Goal: Information Seeking & Learning: Learn about a topic

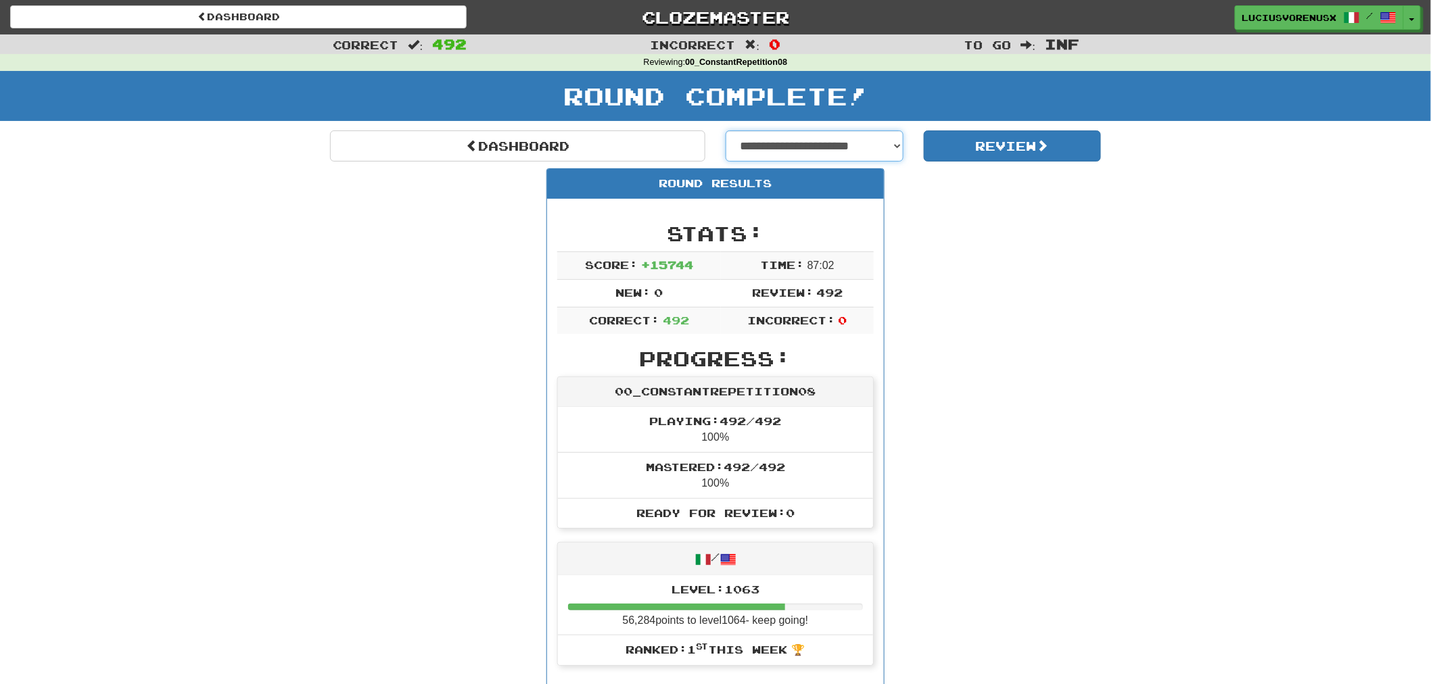
click at [815, 151] on select "**********" at bounding box center [815, 146] width 178 height 31
select select "**********"
click at [726, 131] on select "**********" at bounding box center [815, 146] width 178 height 31
select select "**********"
click at [1019, 145] on button "Review" at bounding box center [1013, 146] width 178 height 31
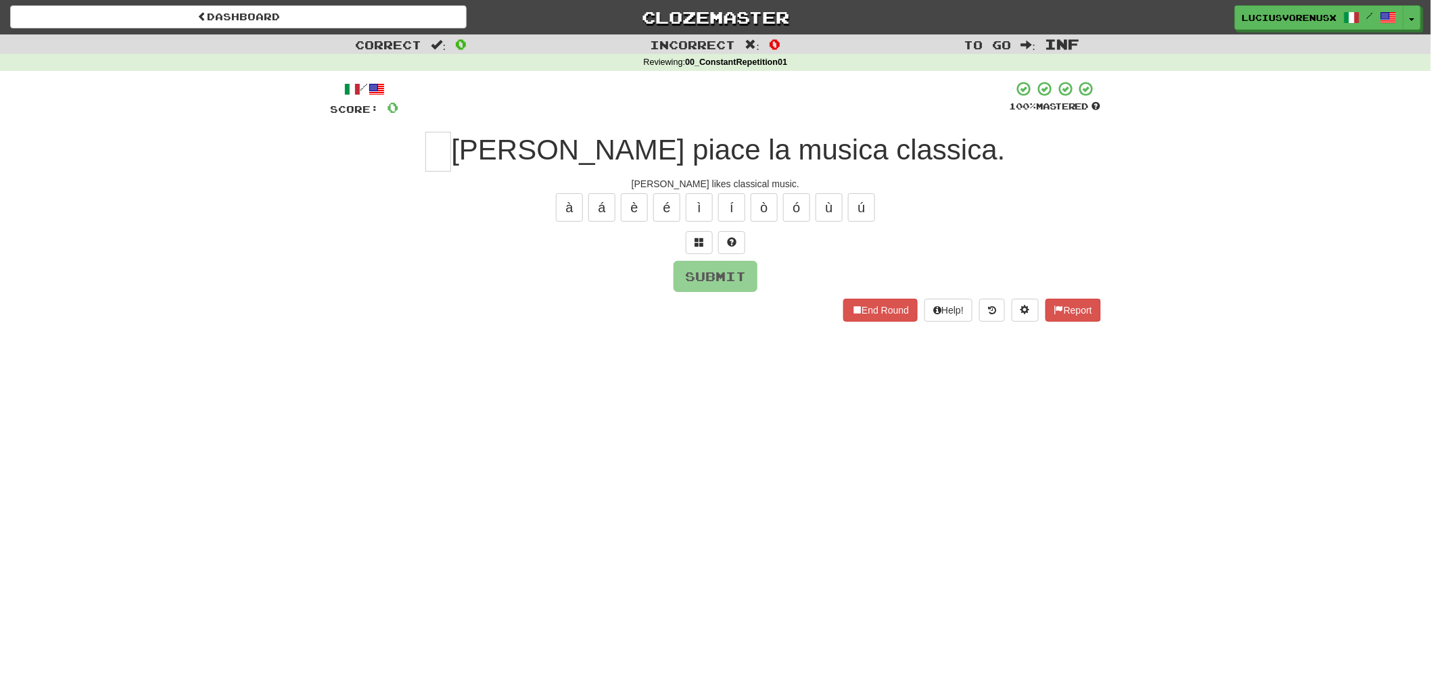
click at [91, 383] on div "Dashboard Clozemaster LuciusVorenusX / Toggle Dropdown Dashboard Leaderboard Ac…" at bounding box center [715, 342] width 1431 height 684
click at [451, 147] on input "text" at bounding box center [438, 152] width 26 height 40
type input "*"
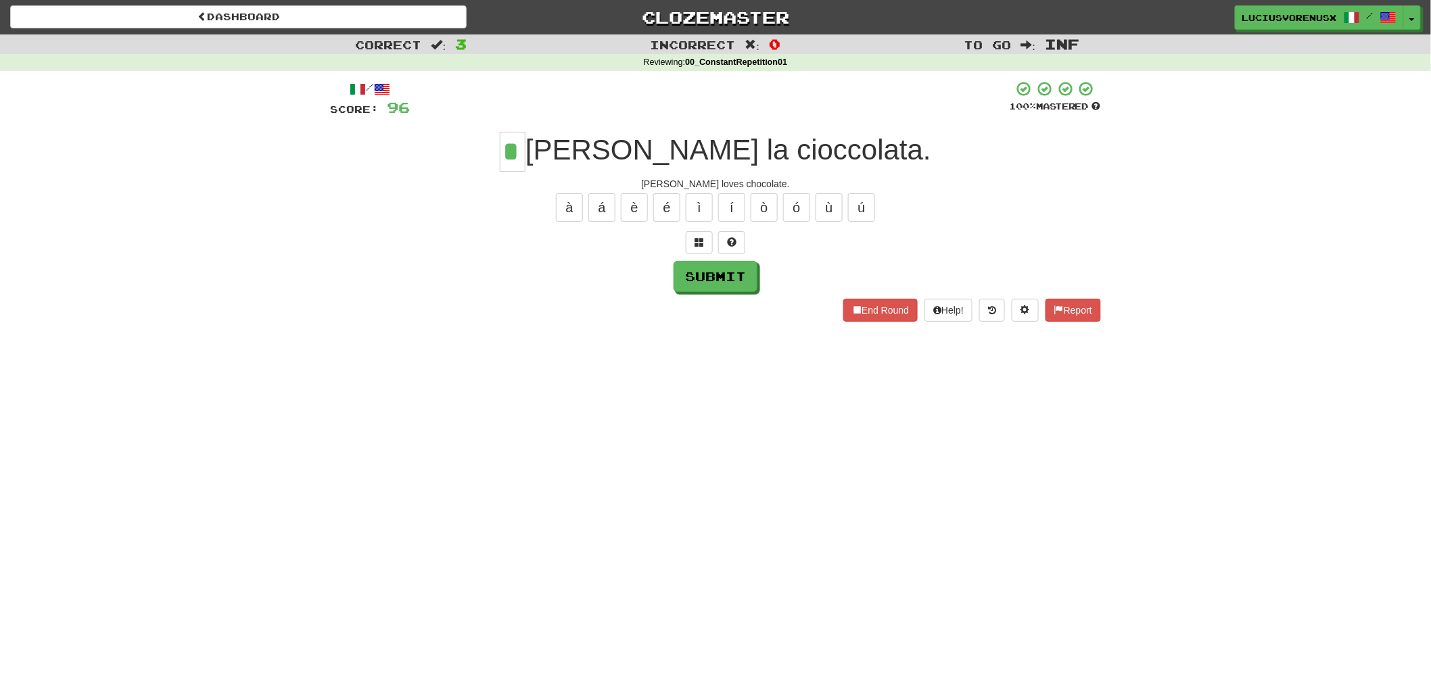
type input "*"
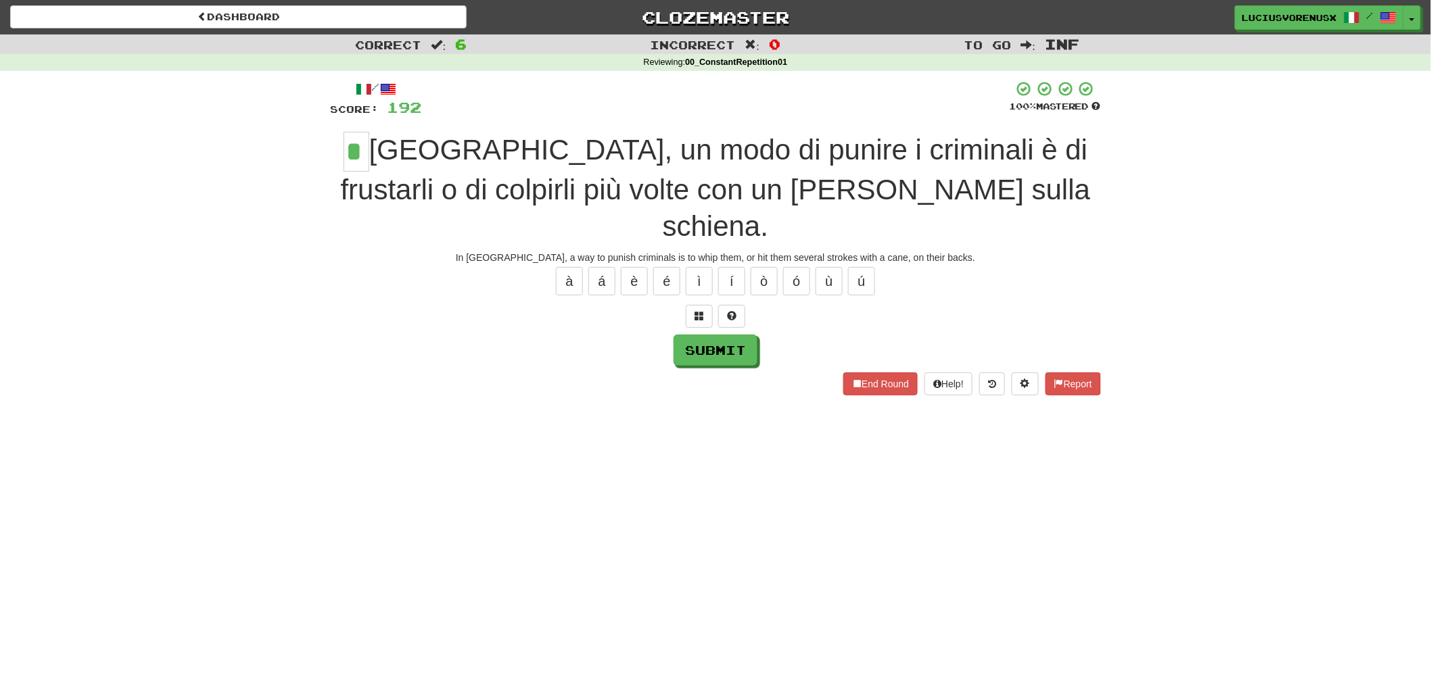
type input "*"
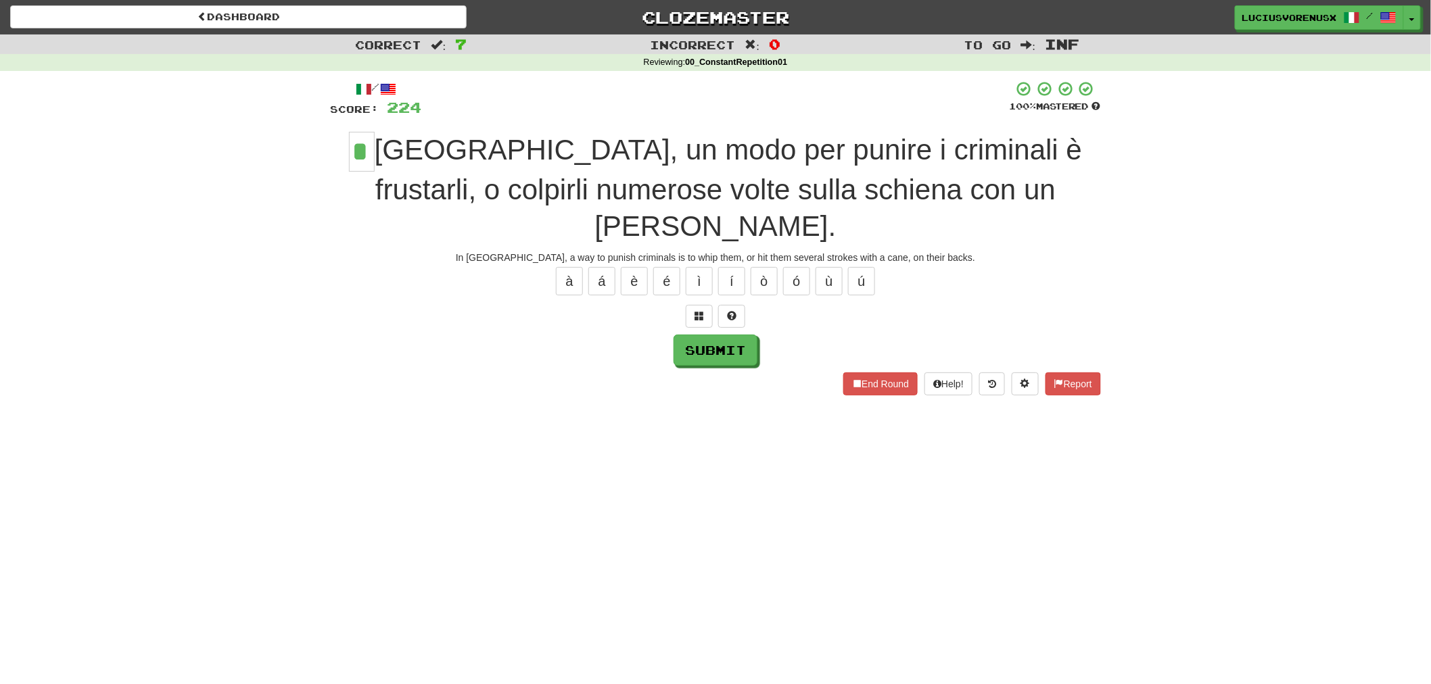
type input "*"
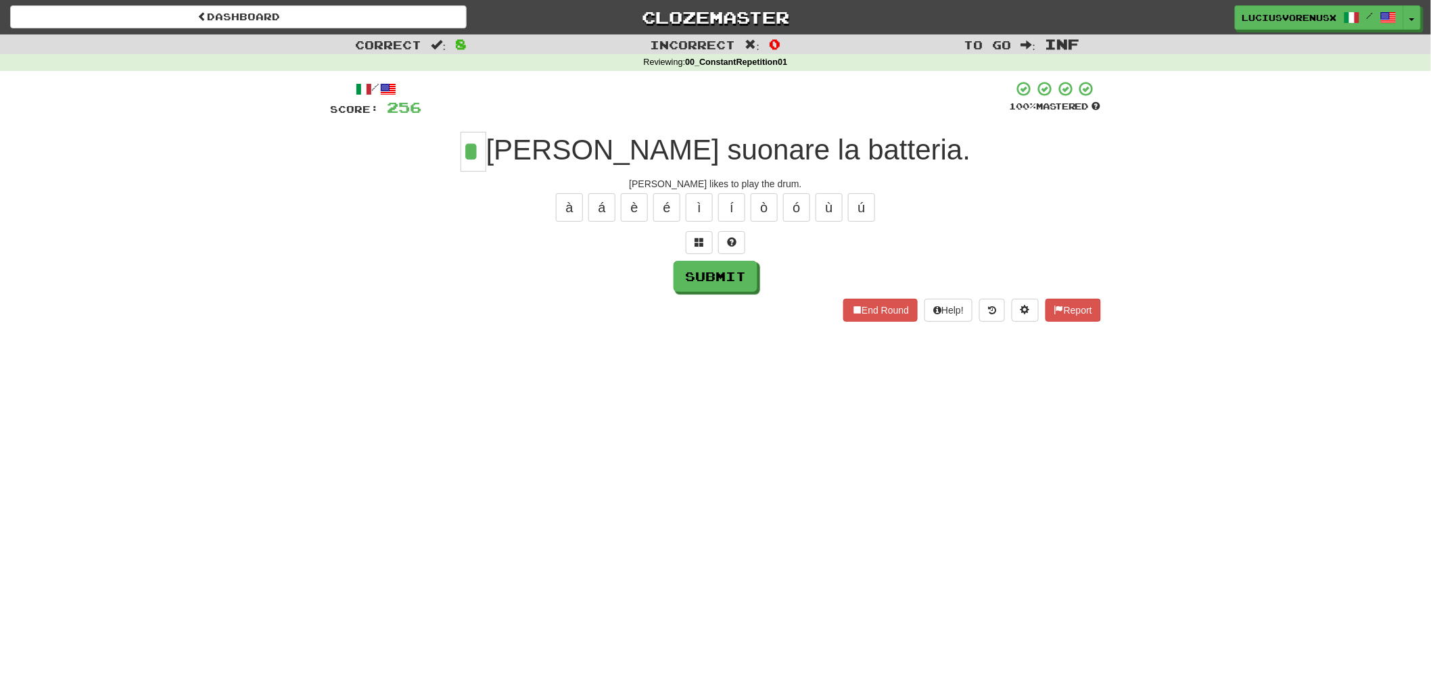
type input "*"
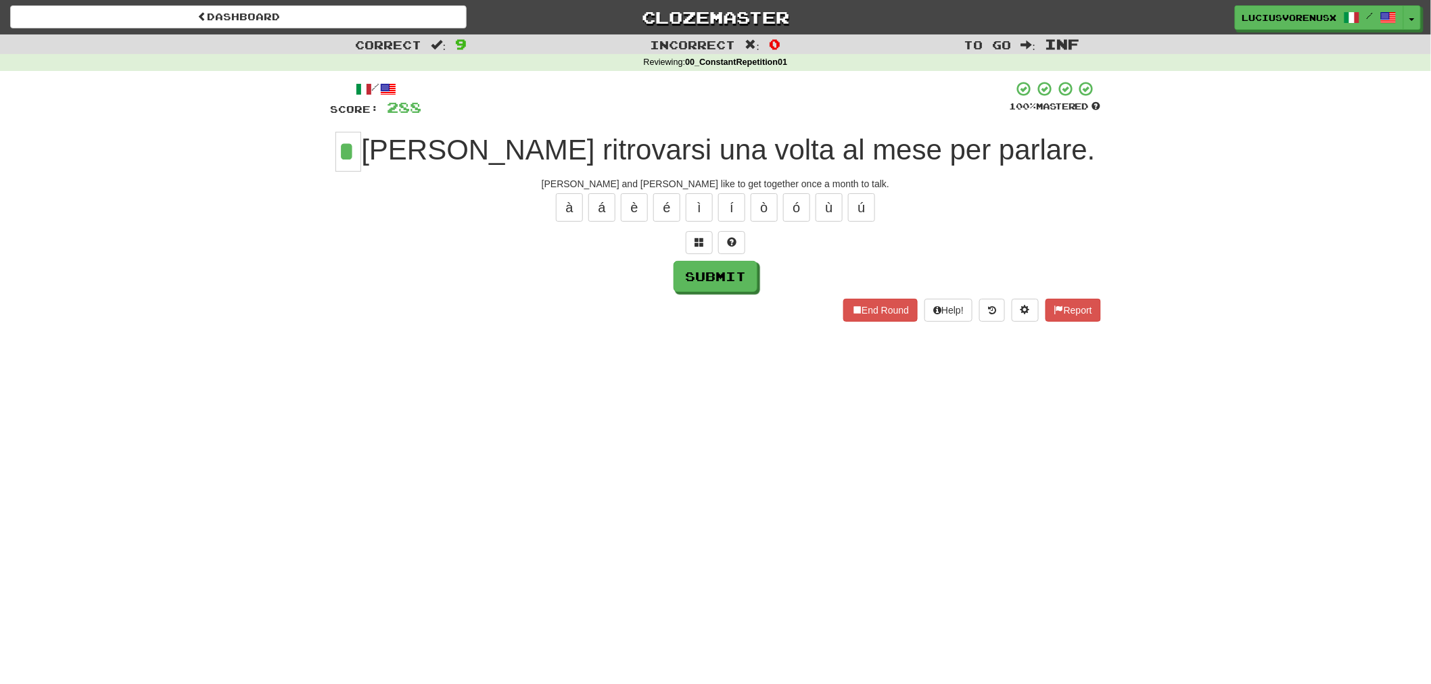
type input "*"
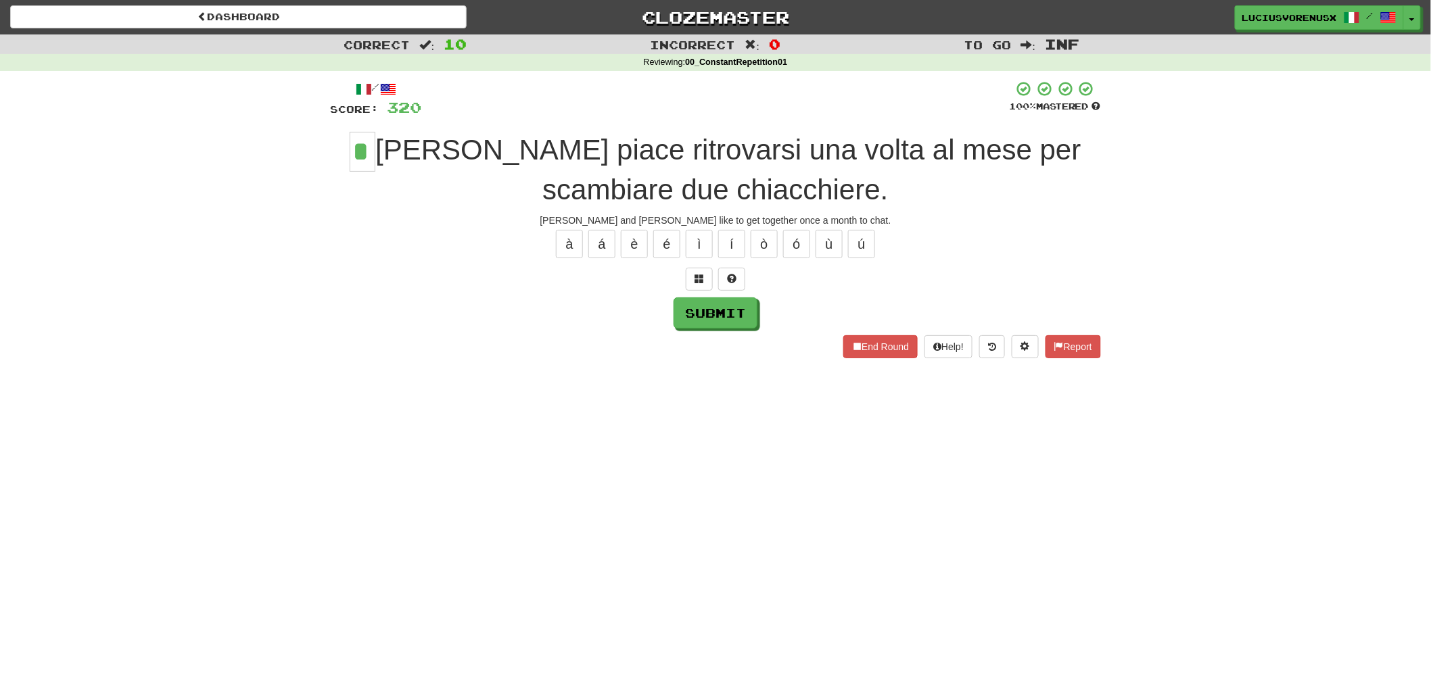
type input "*"
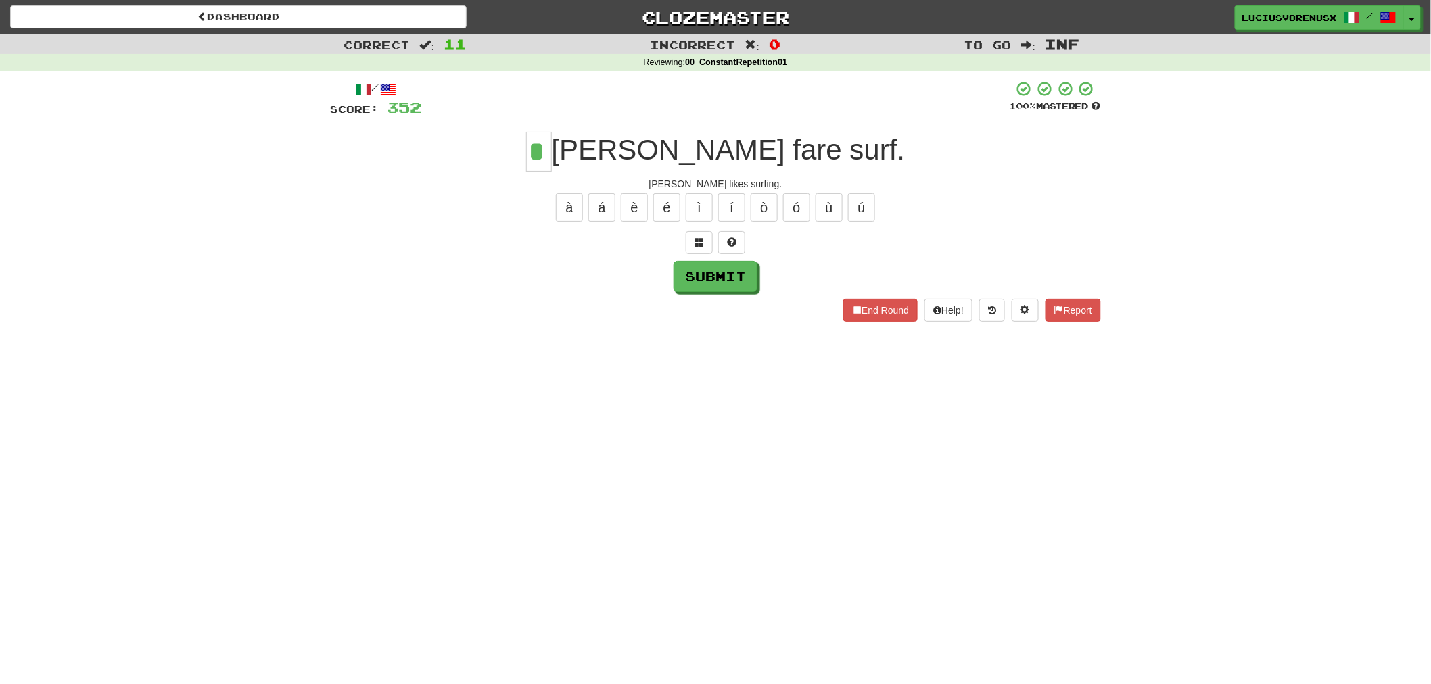
type input "*"
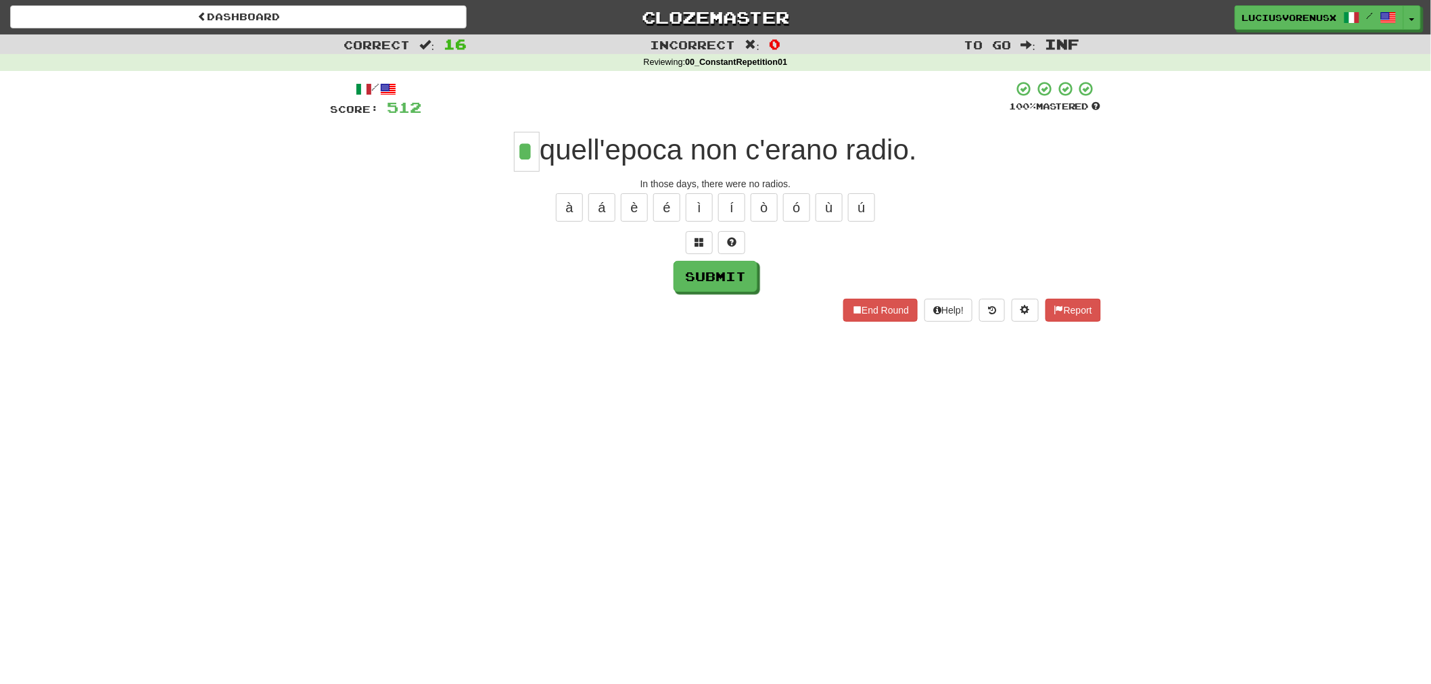
type input "*"
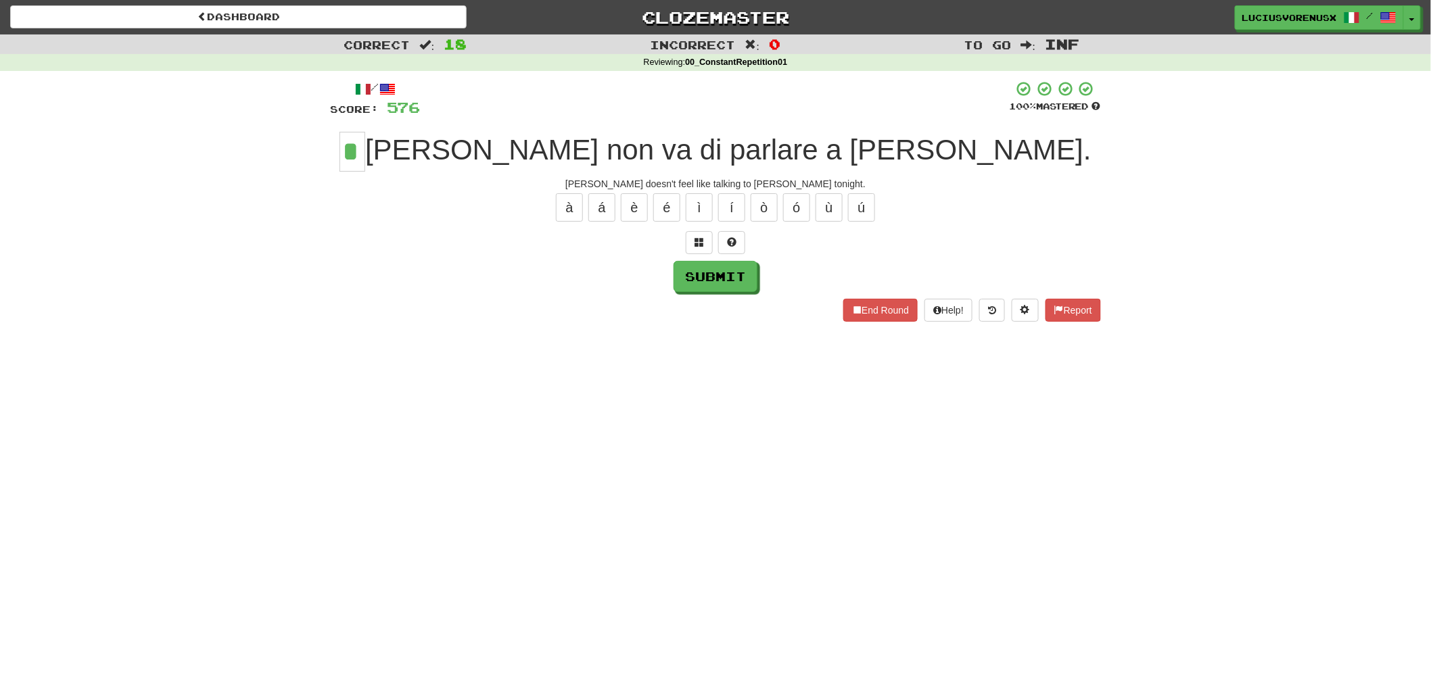
type input "*"
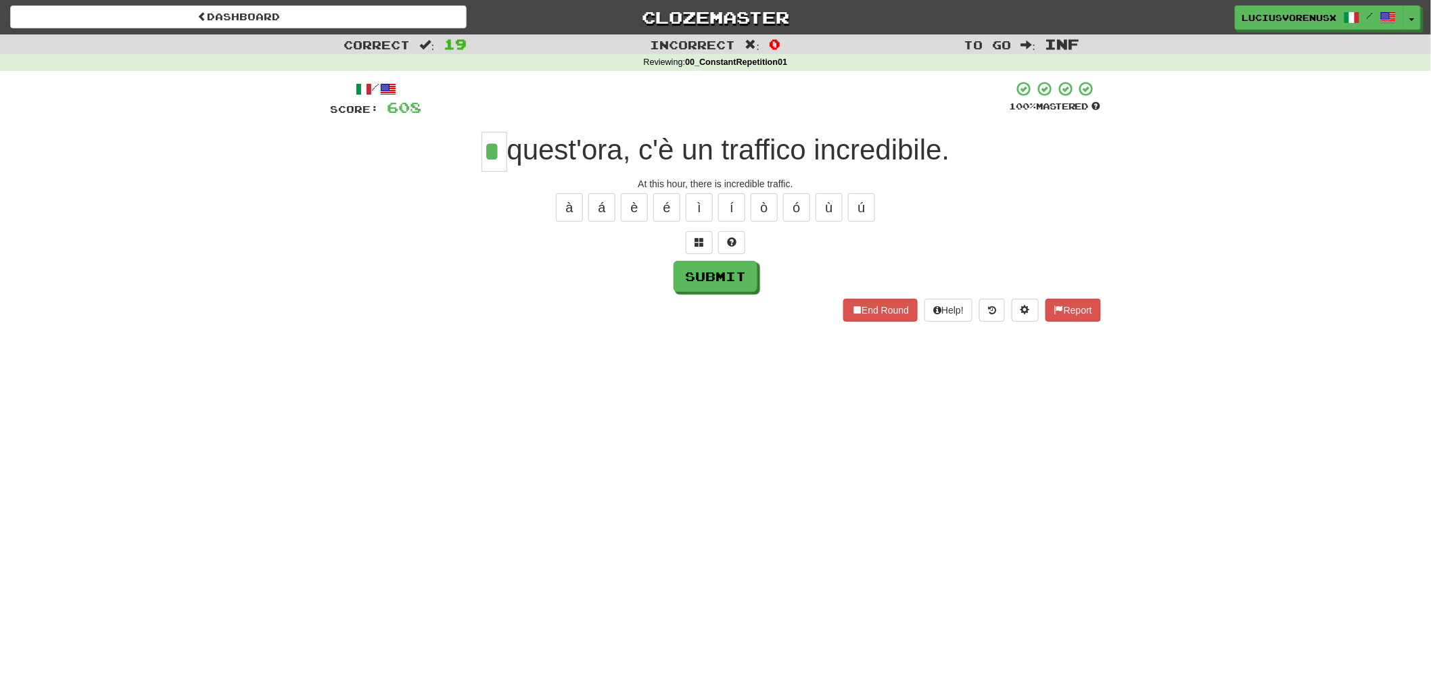
type input "*"
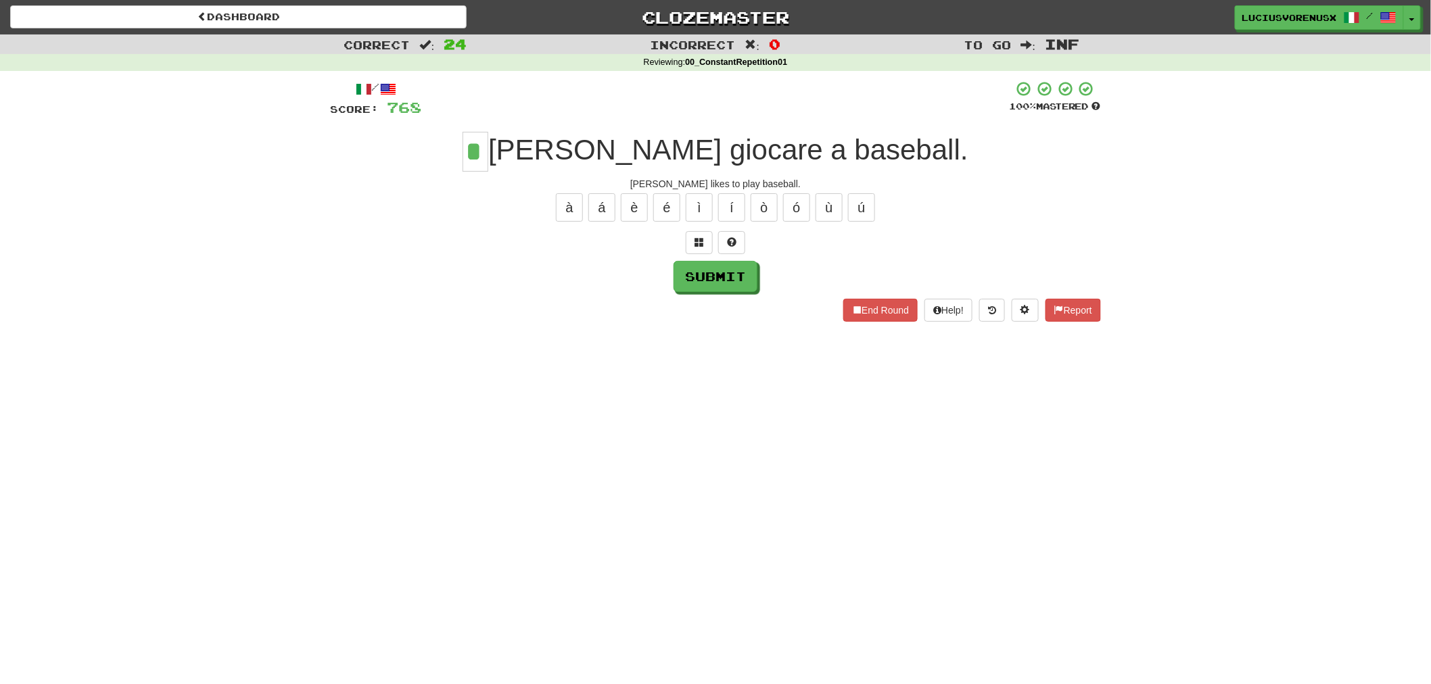
type input "*"
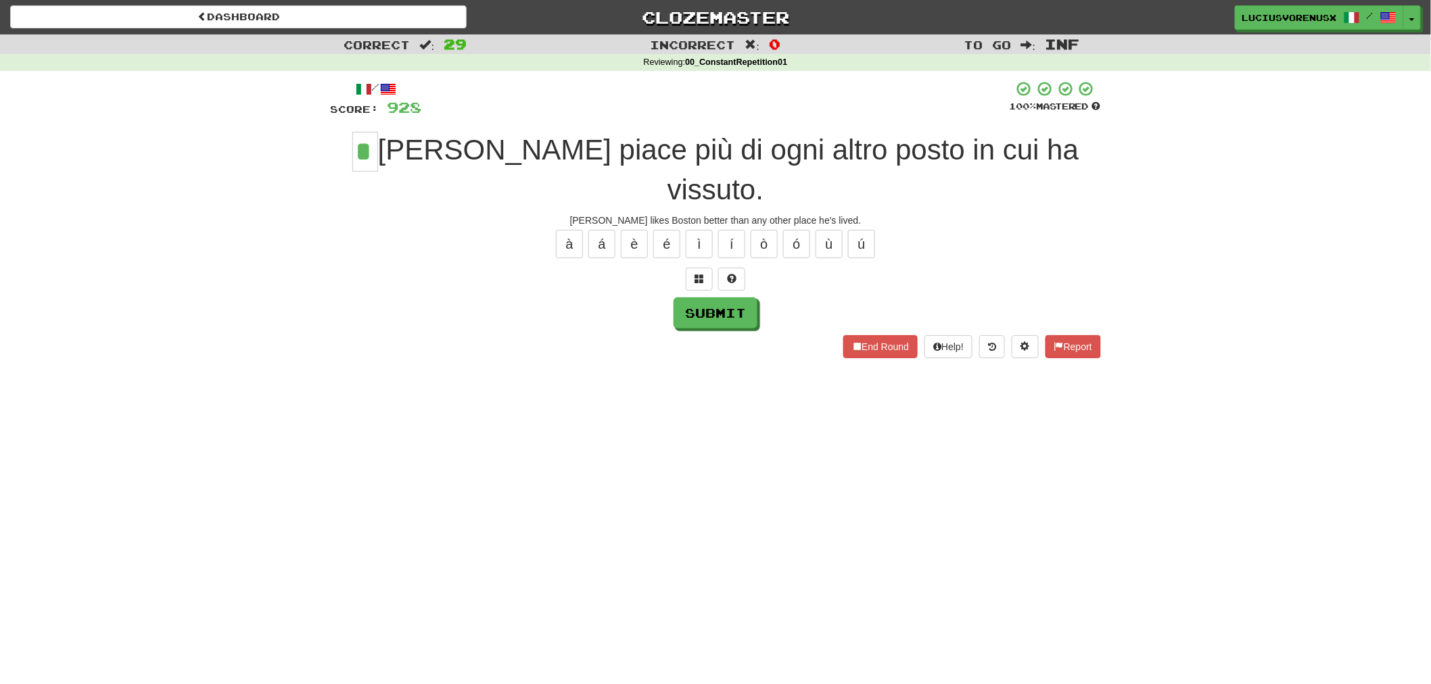
type input "*"
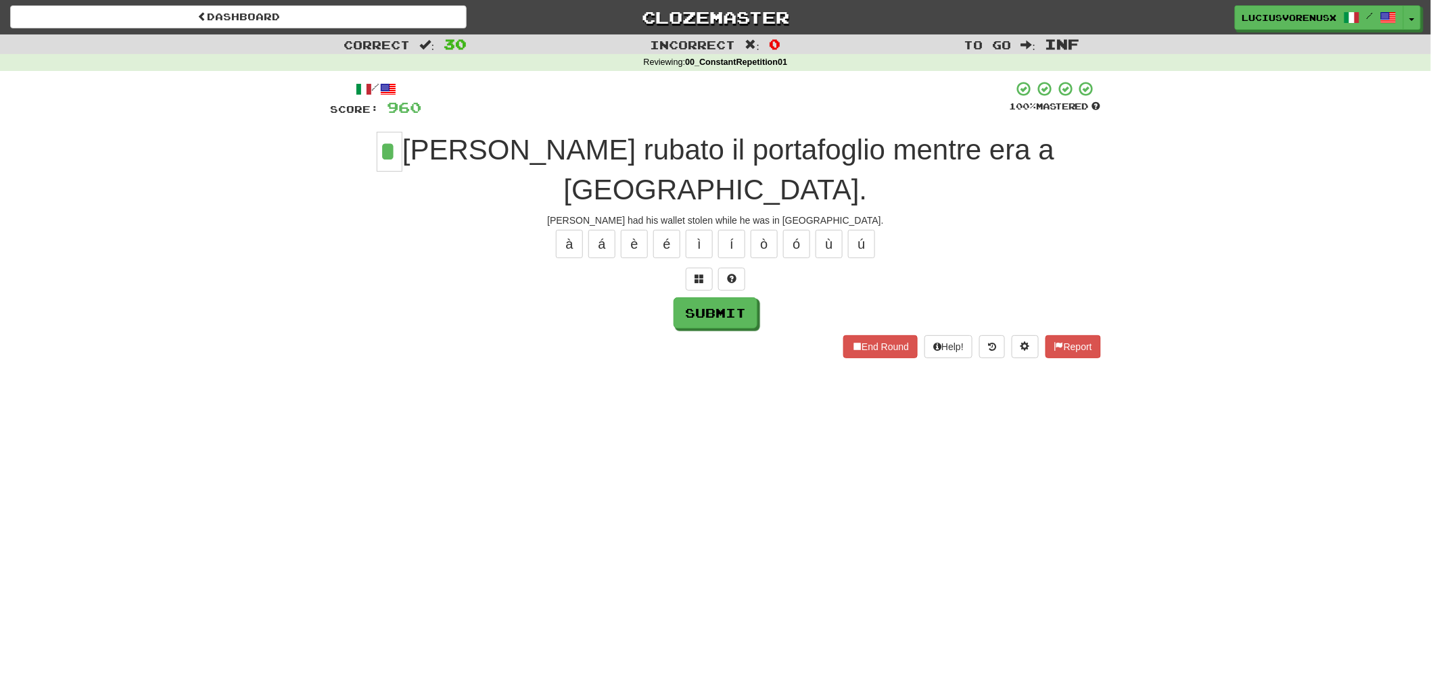
type input "*"
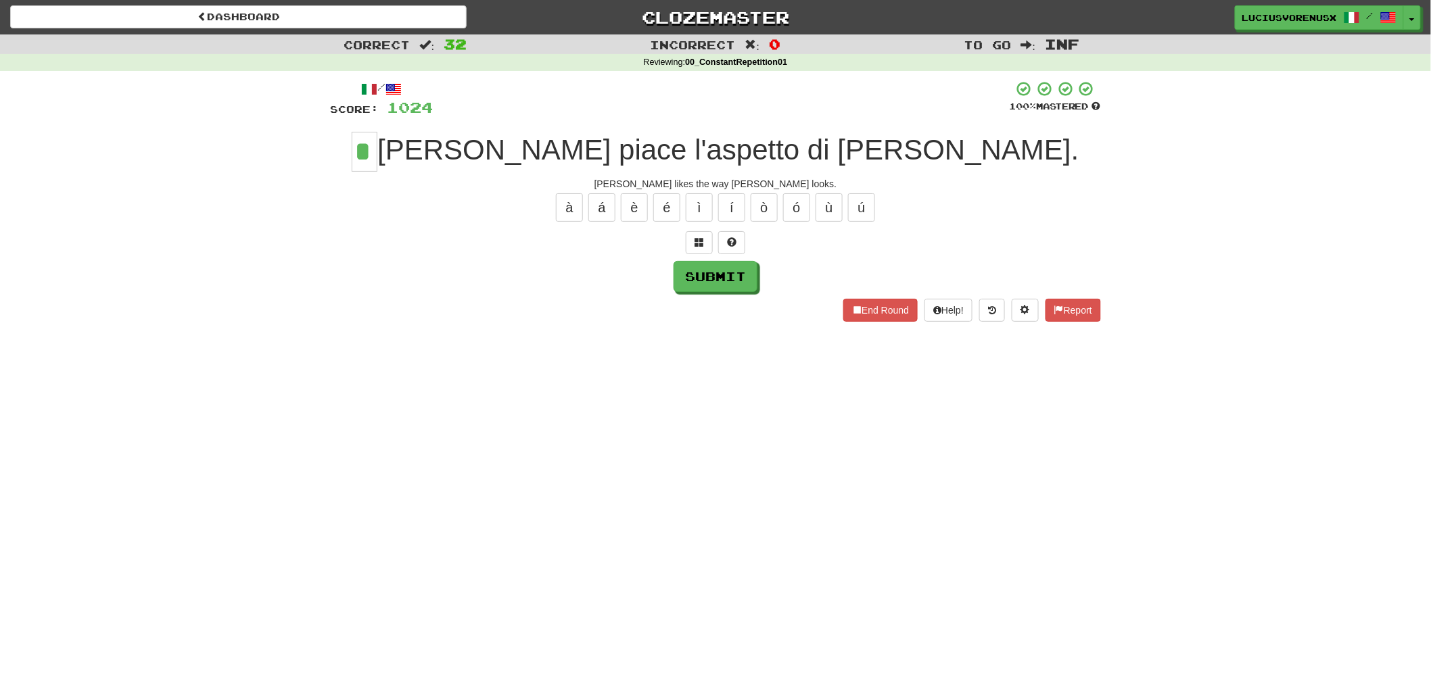
type input "*"
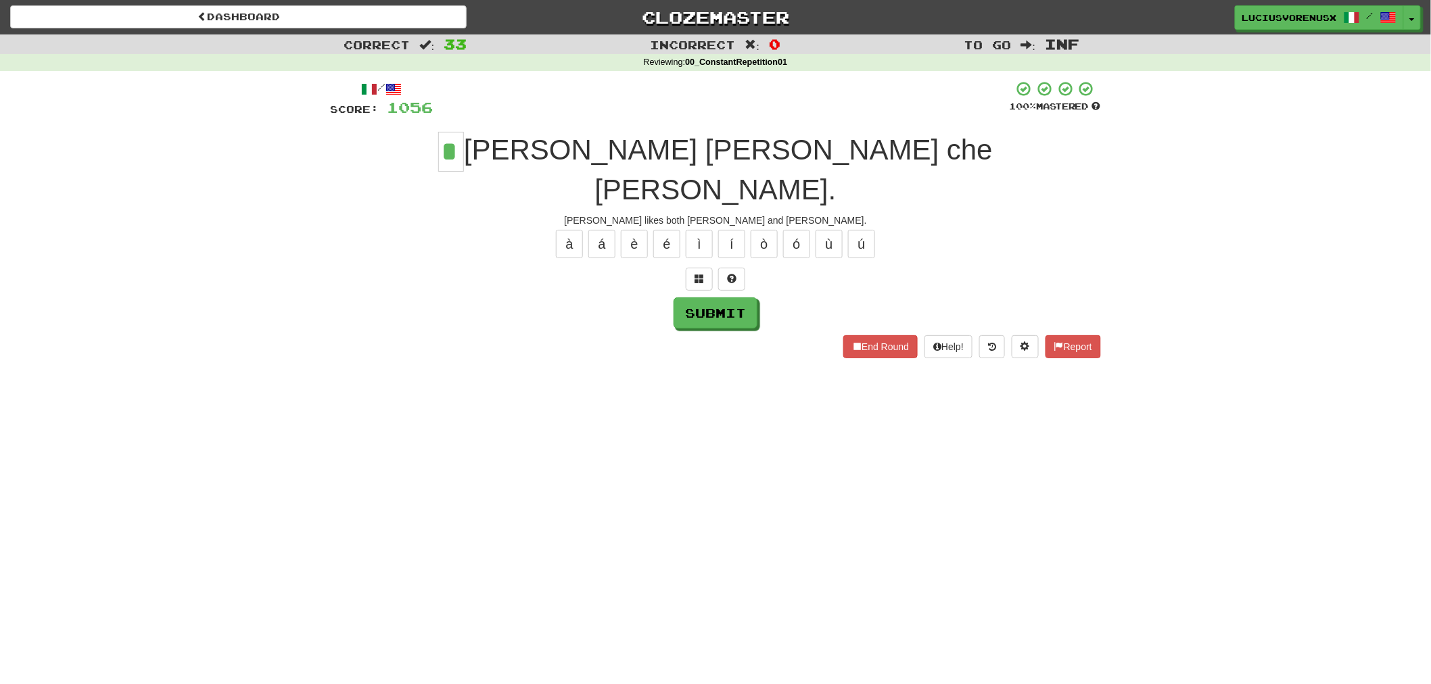
type input "*"
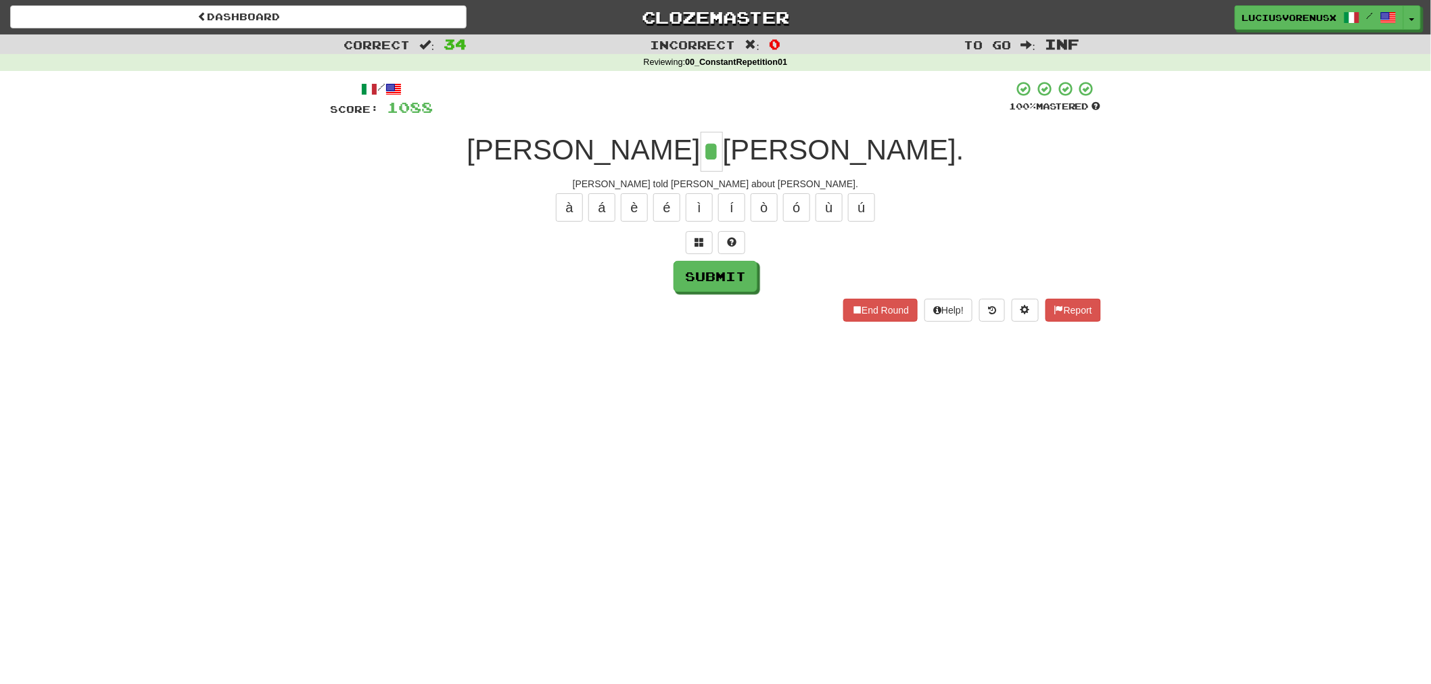
type input "*"
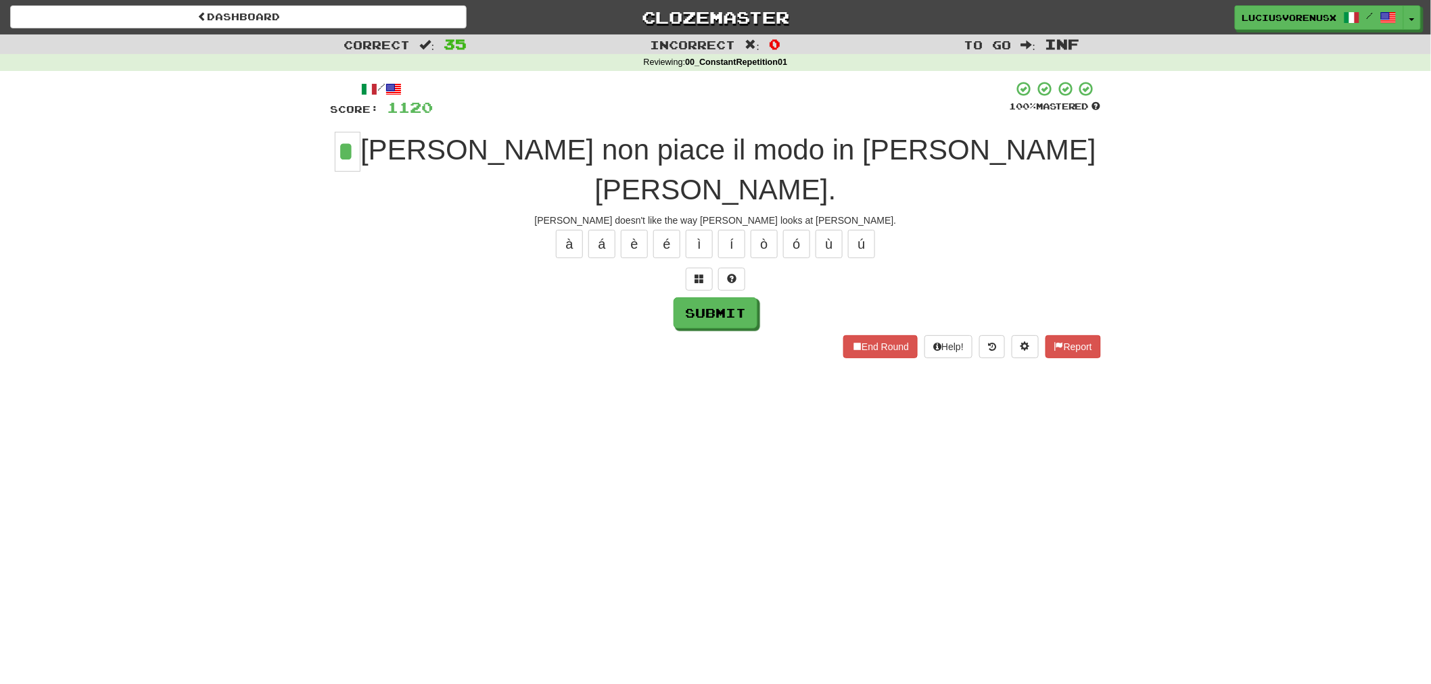
type input "*"
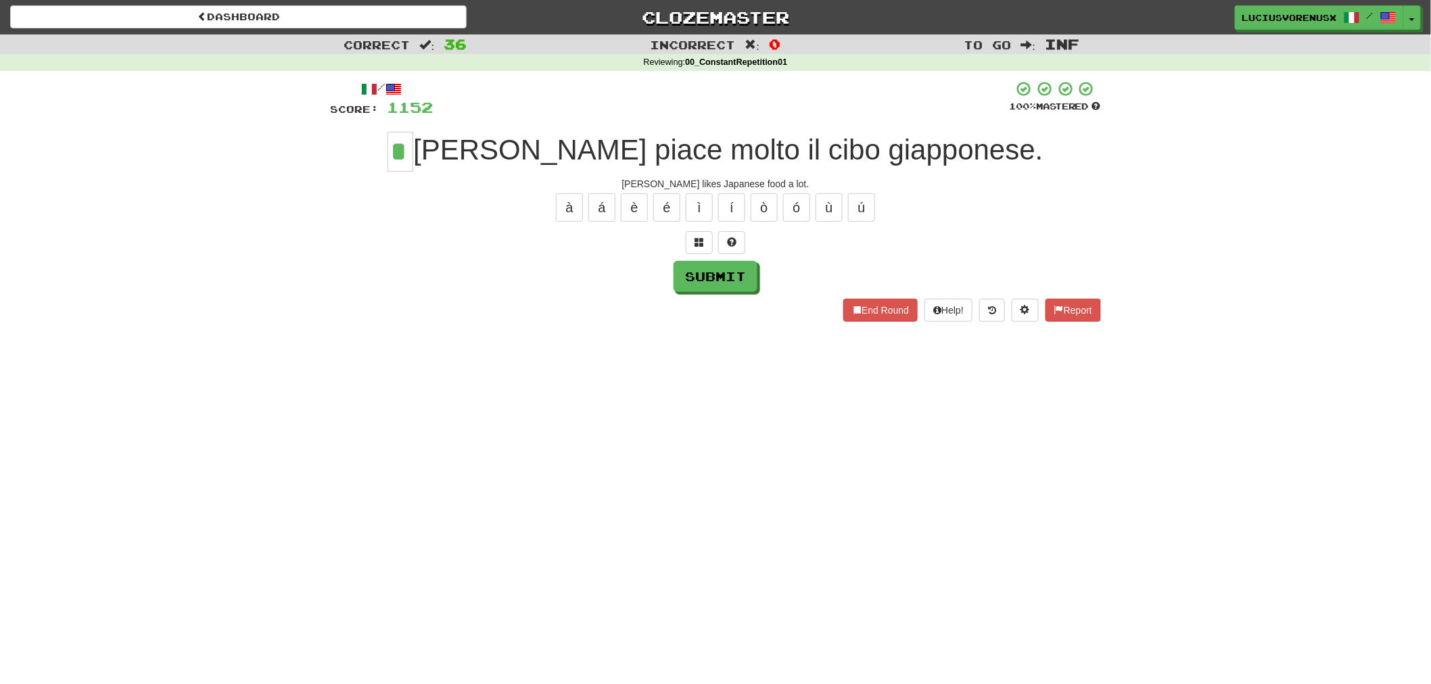
type input "*"
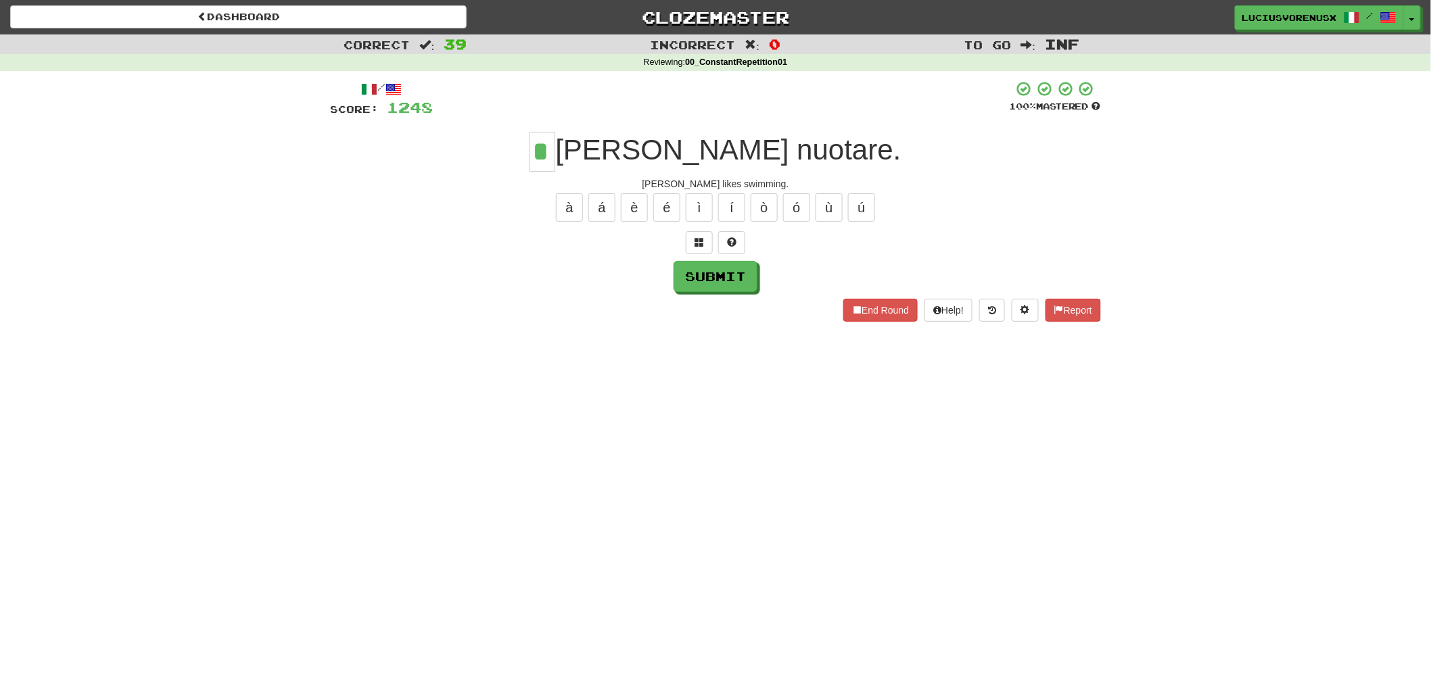
type input "*"
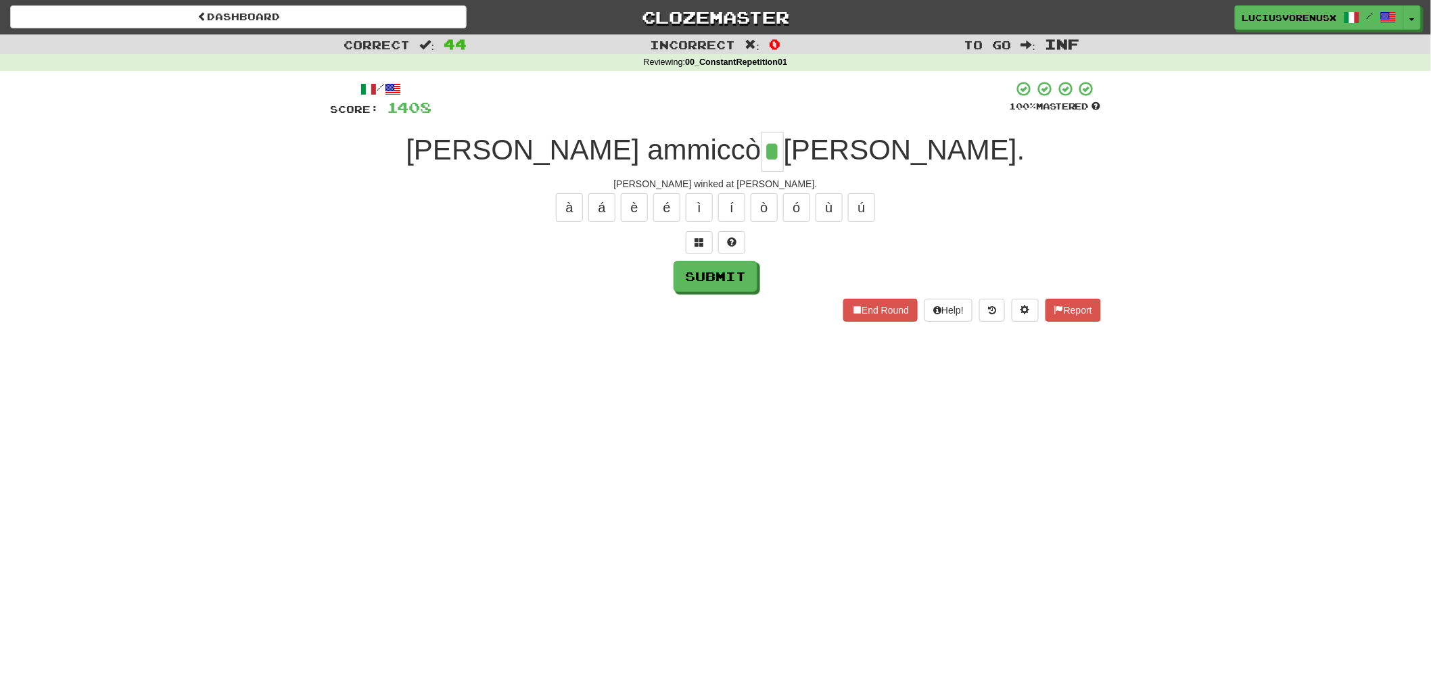
type input "*"
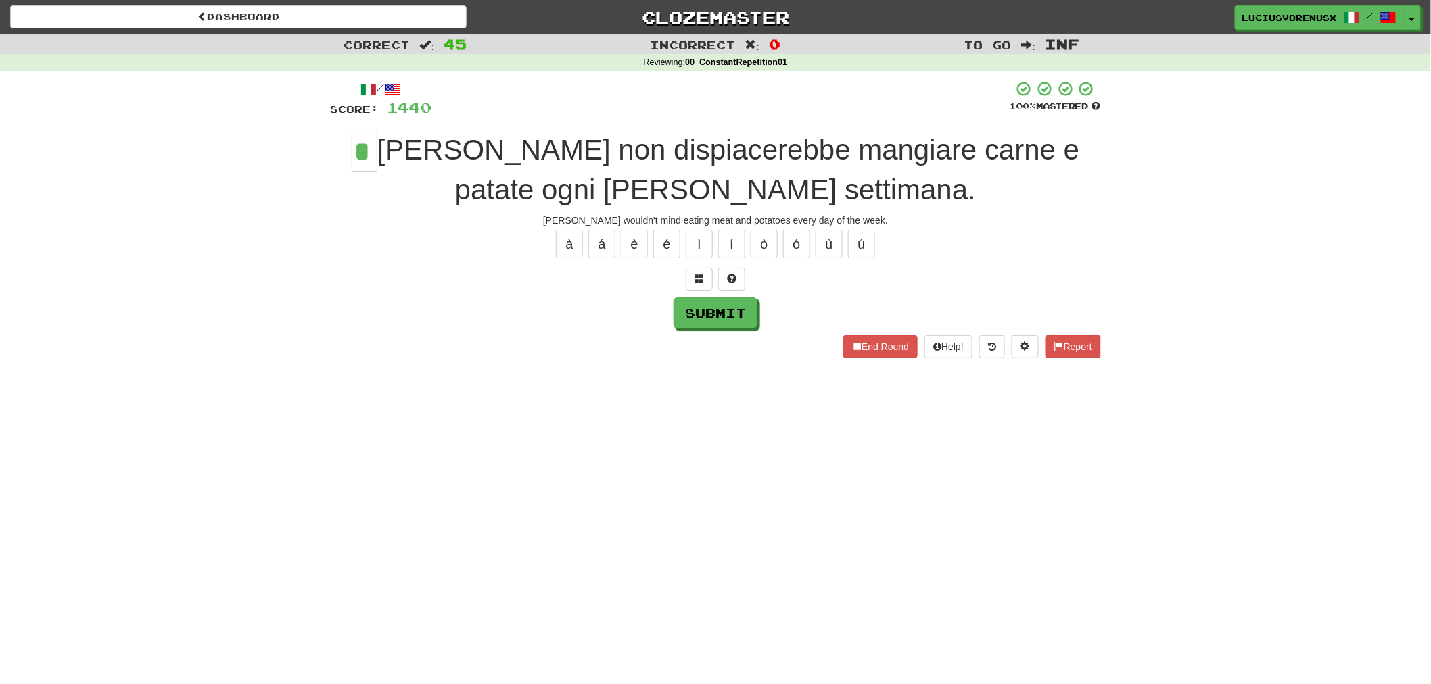
type input "*"
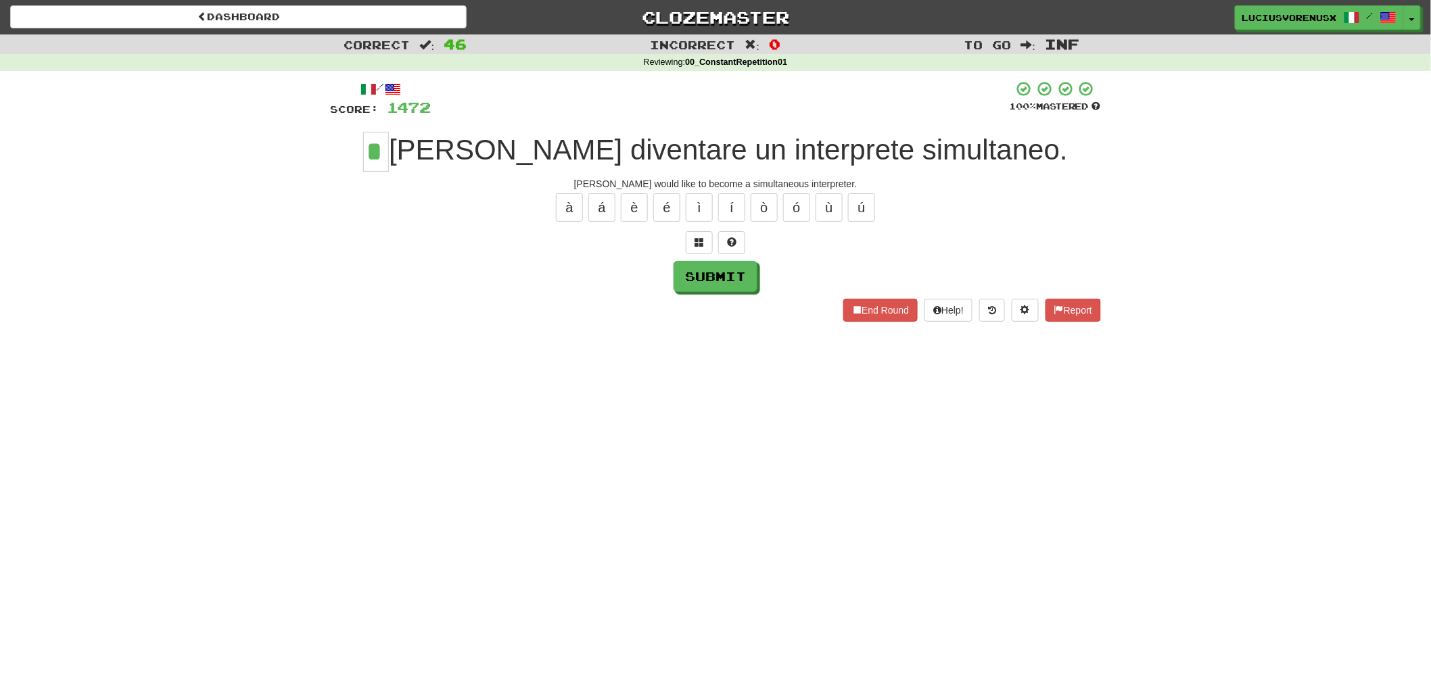
type input "*"
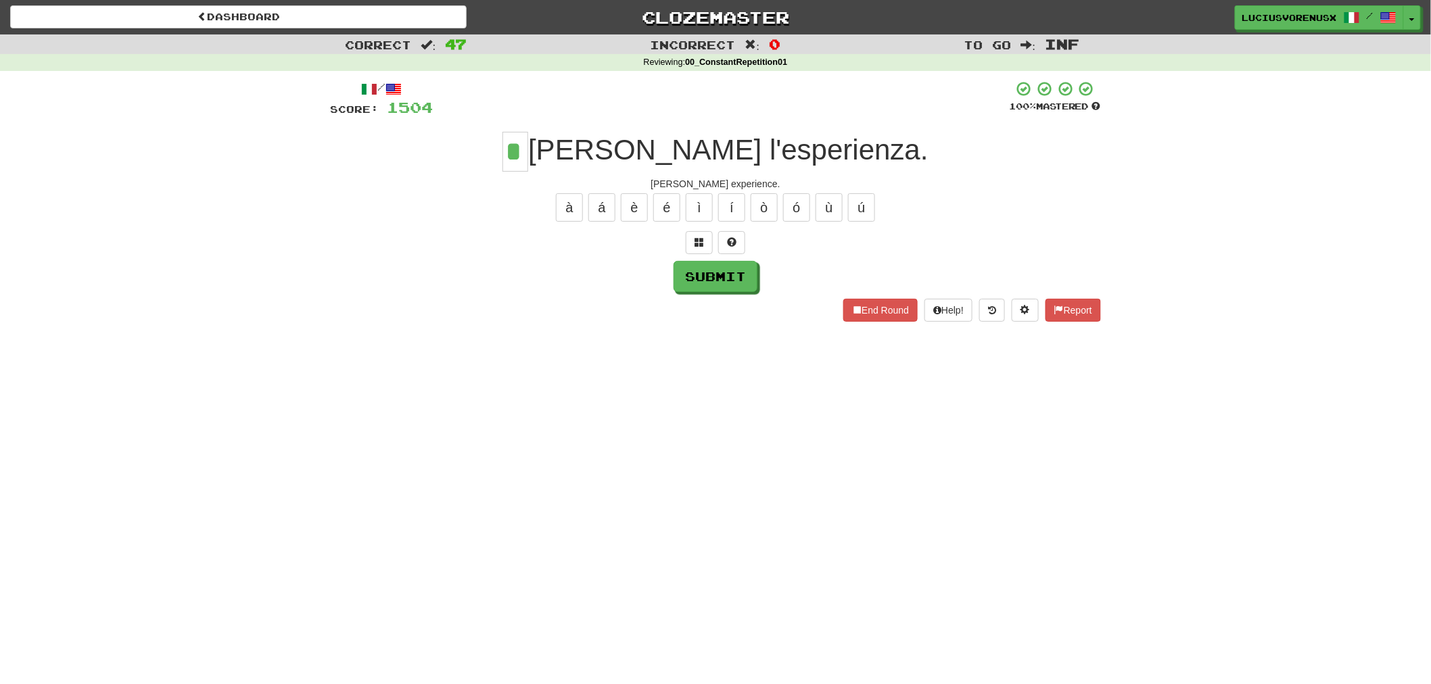
type input "*"
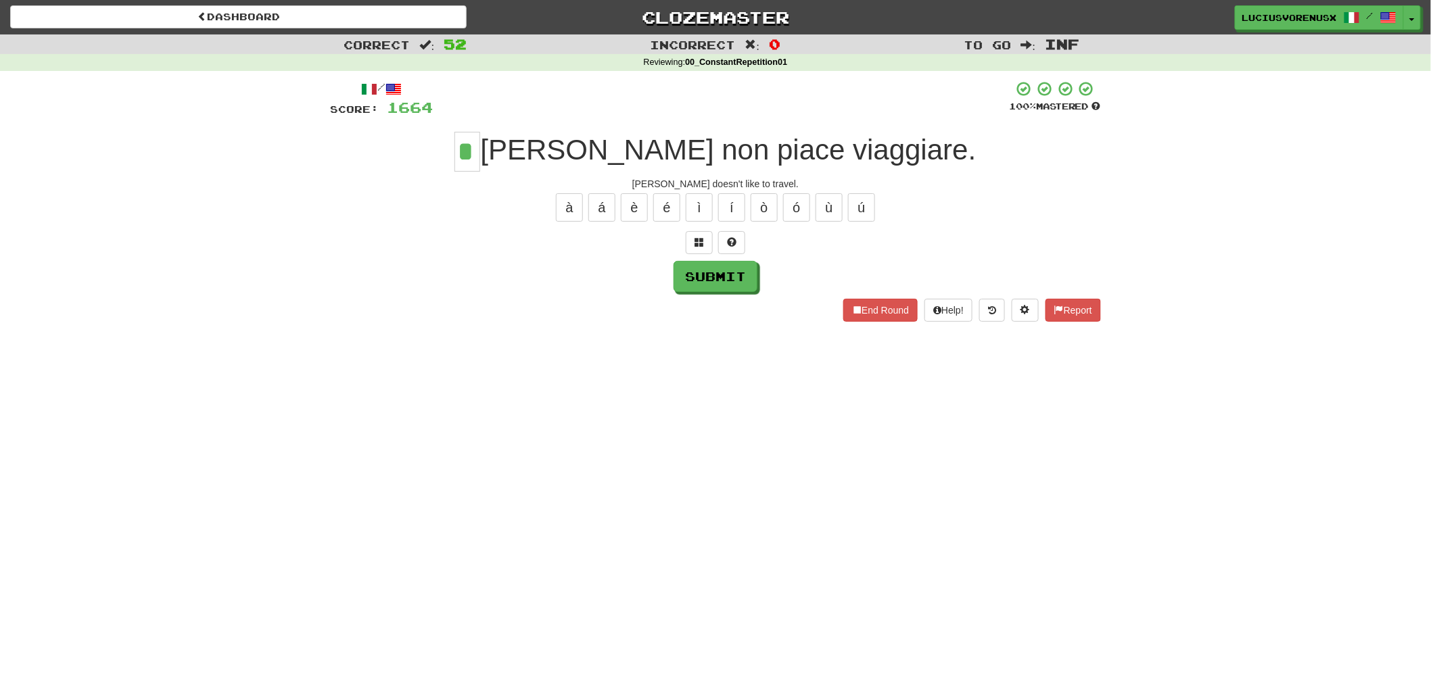
type input "*"
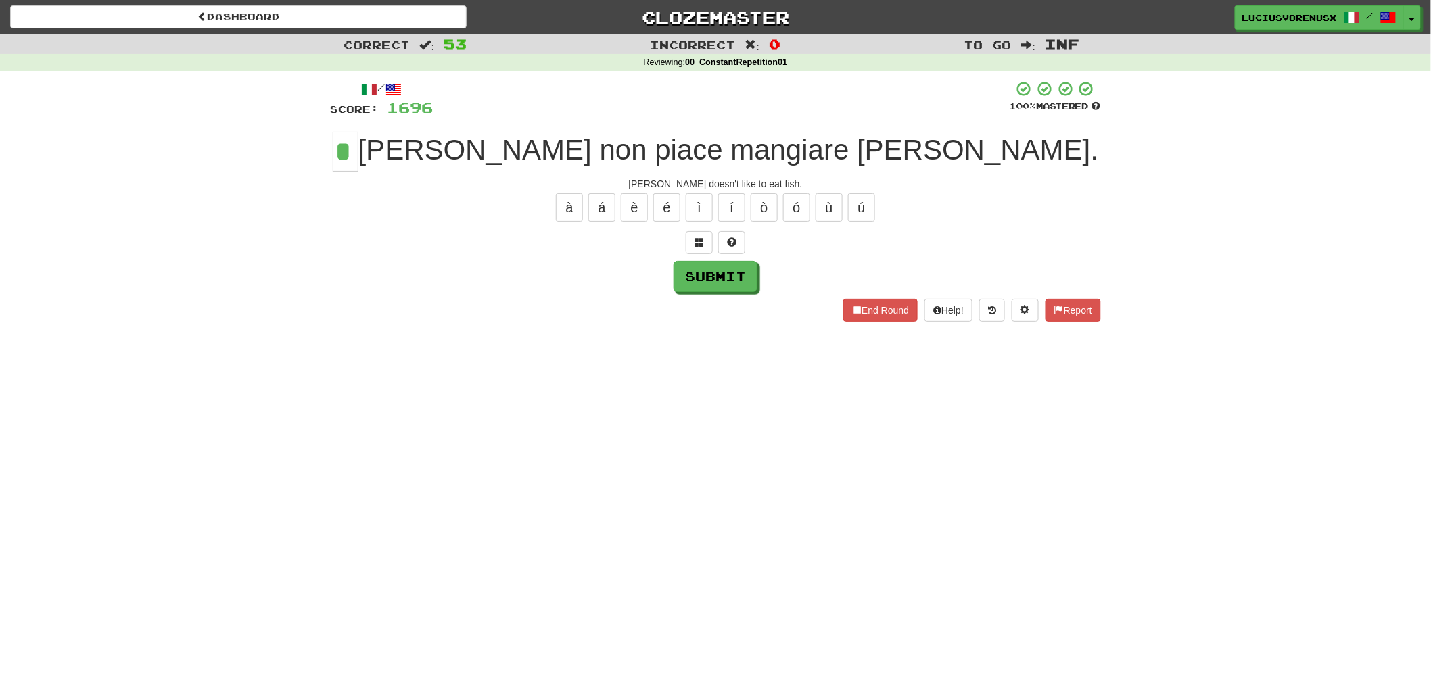
type input "*"
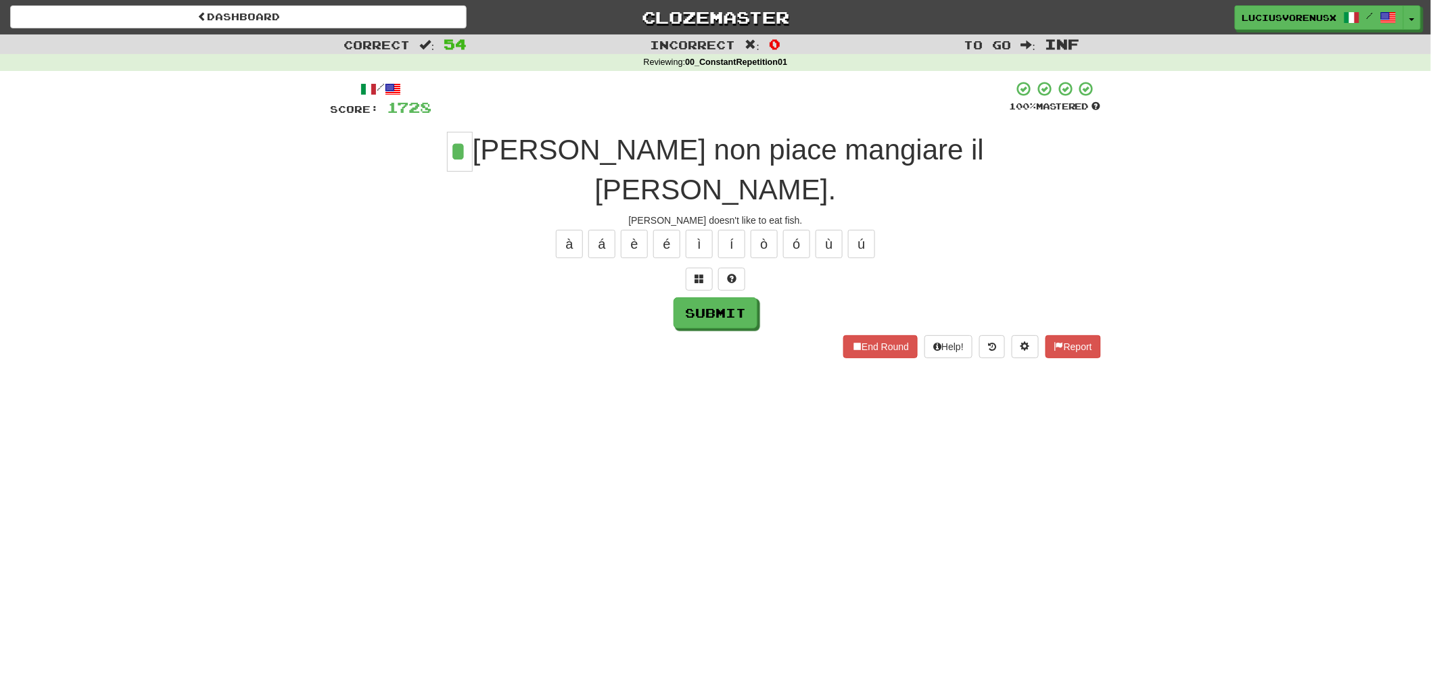
type input "*"
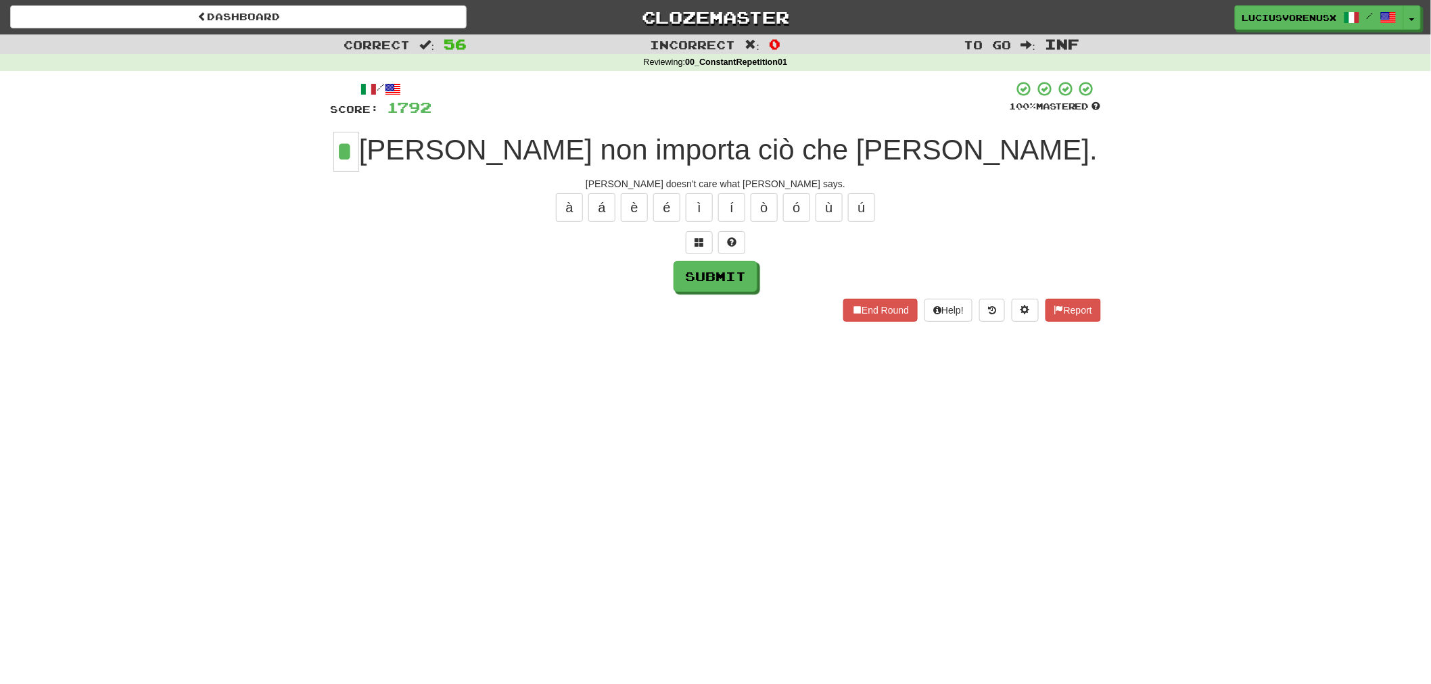
type input "*"
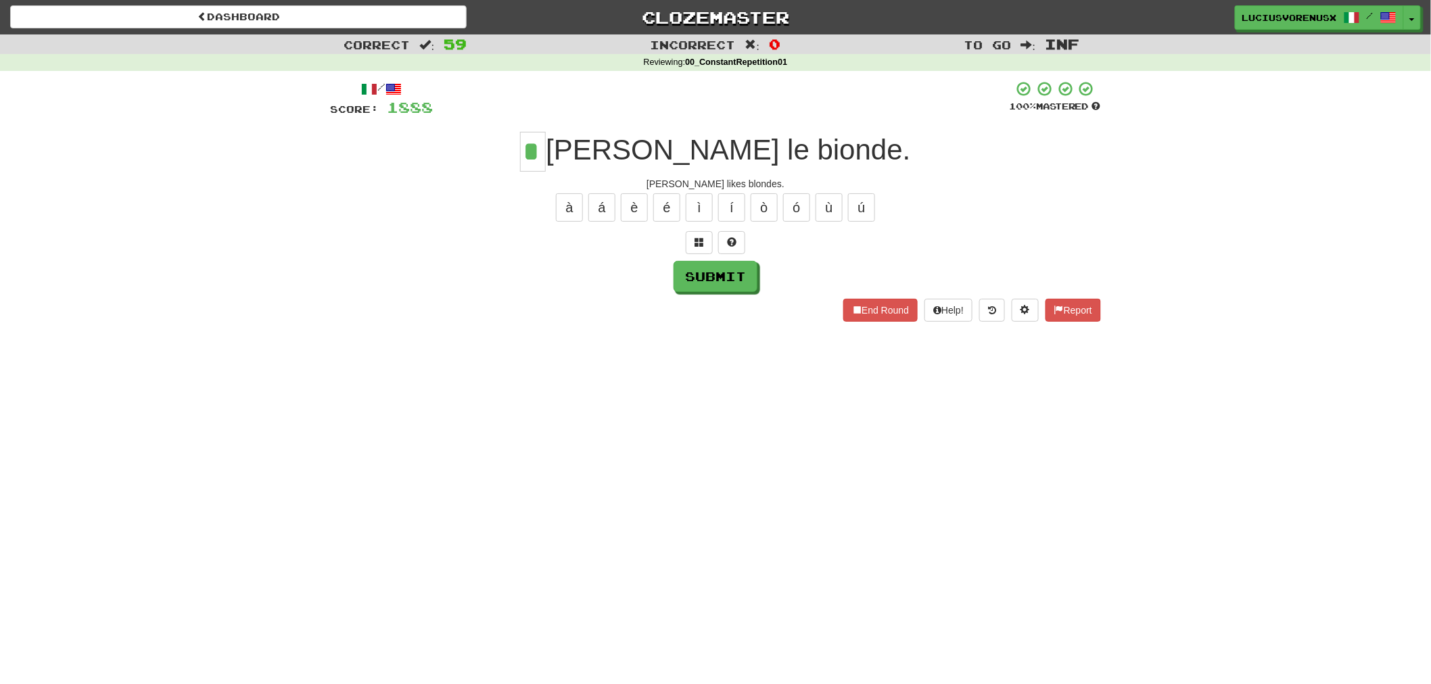
type input "*"
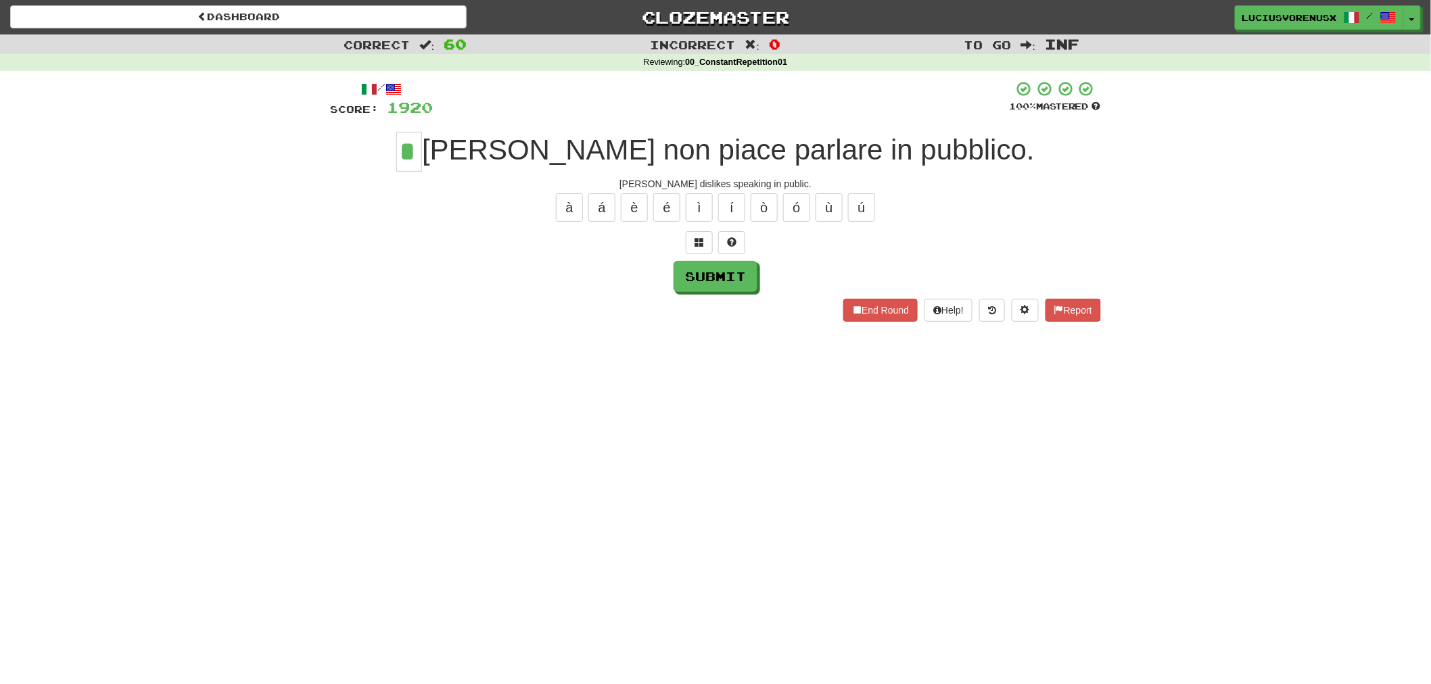
type input "*"
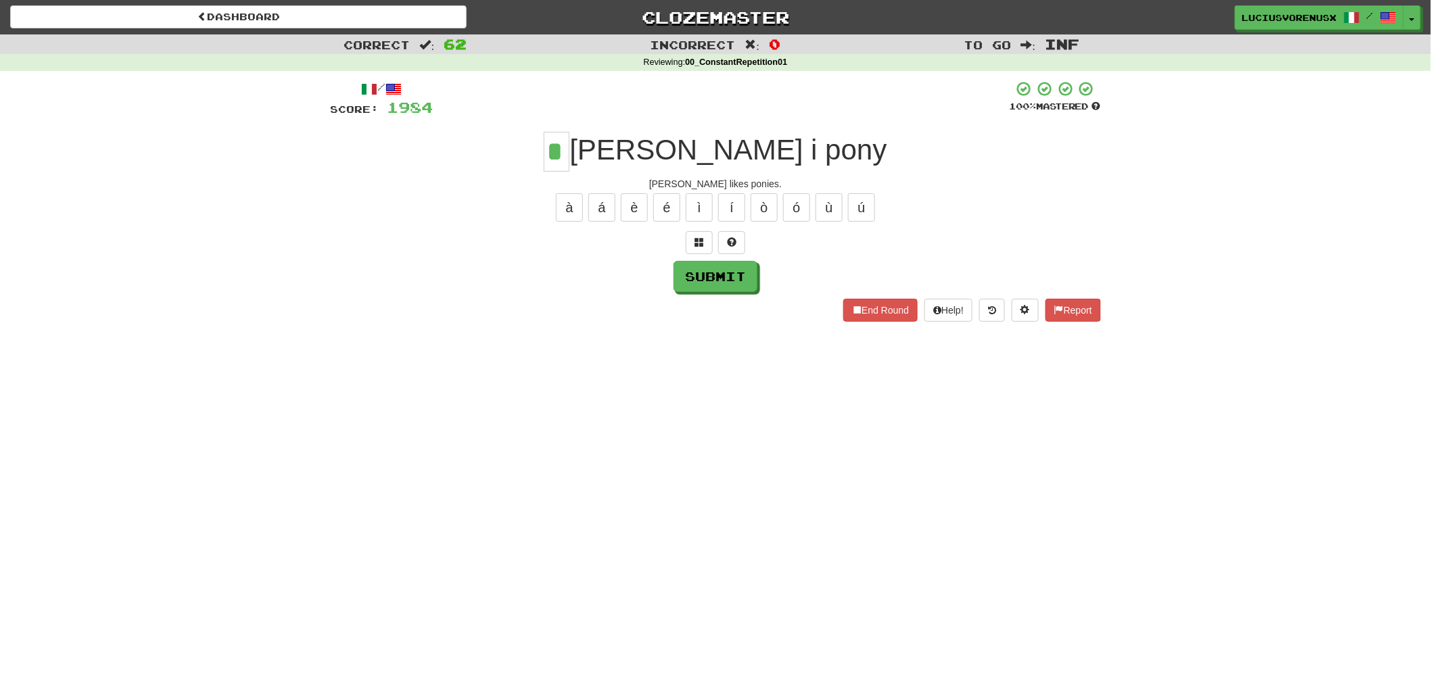
type input "*"
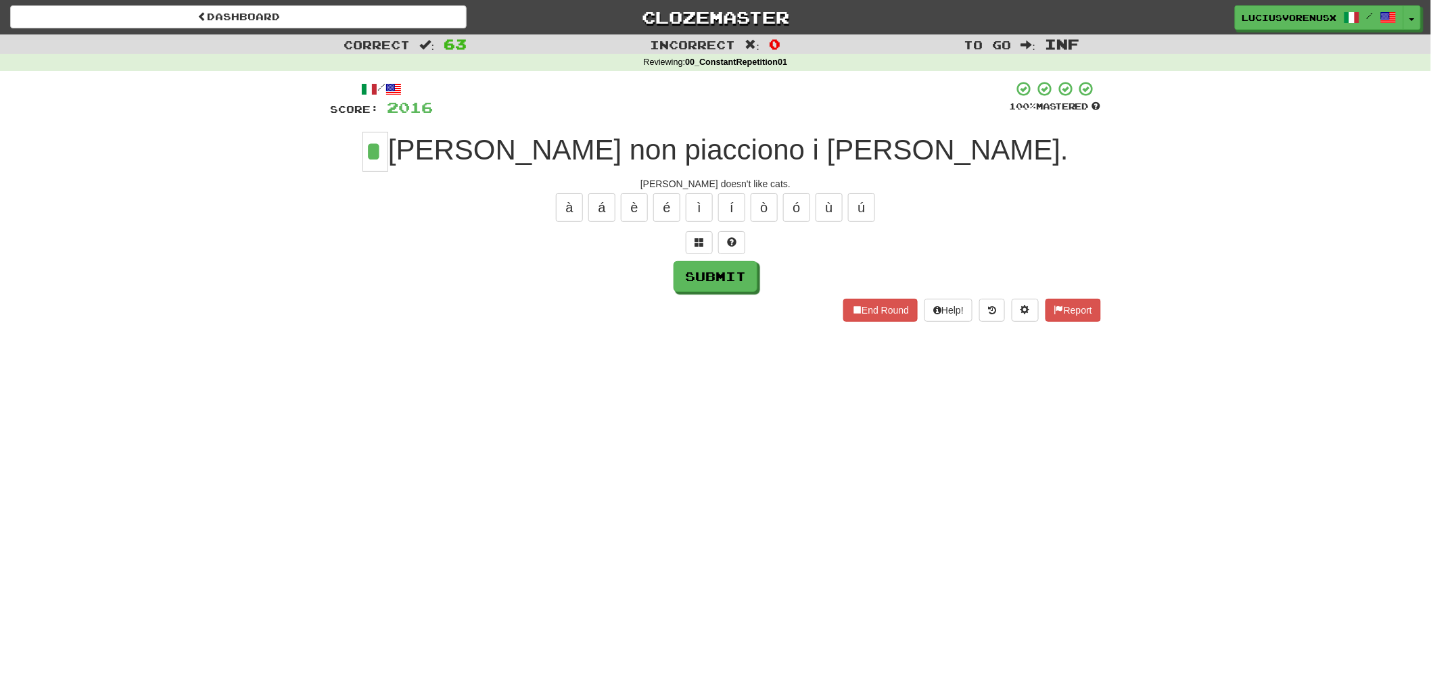
type input "*"
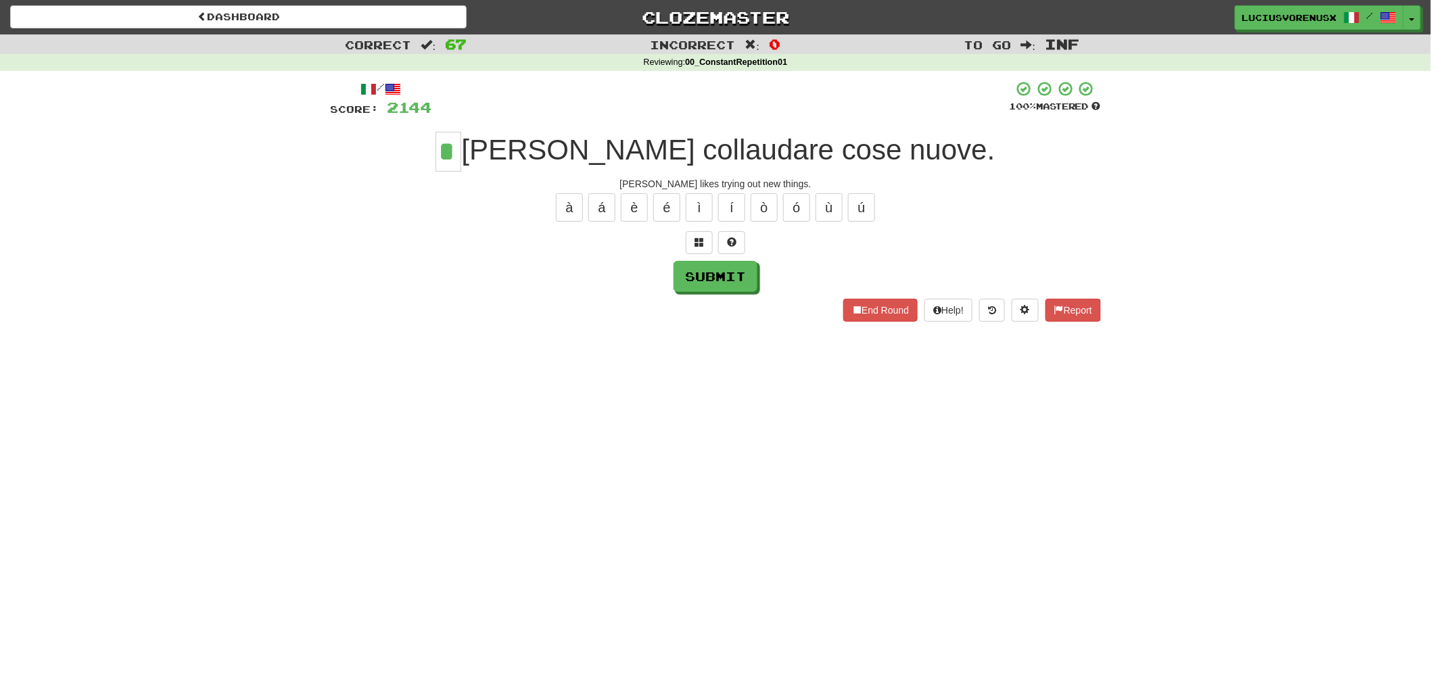
type input "*"
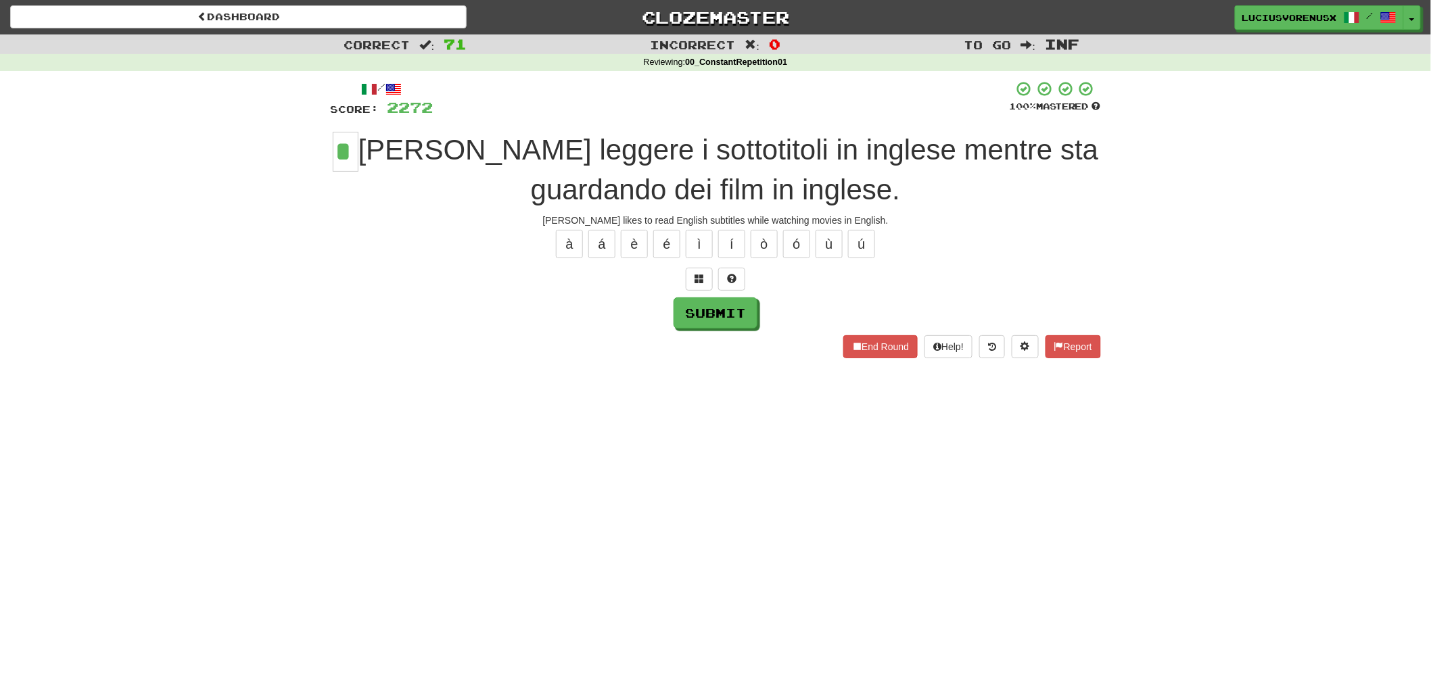
type input "*"
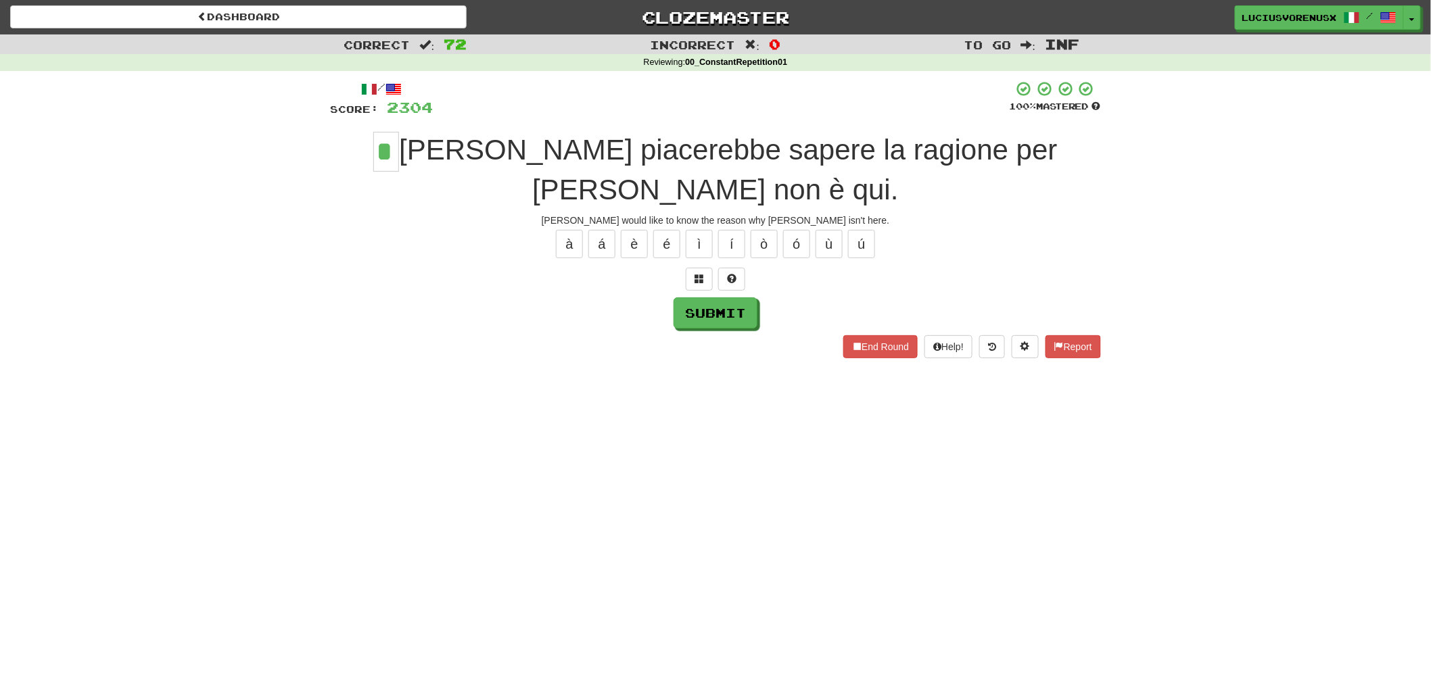
type input "*"
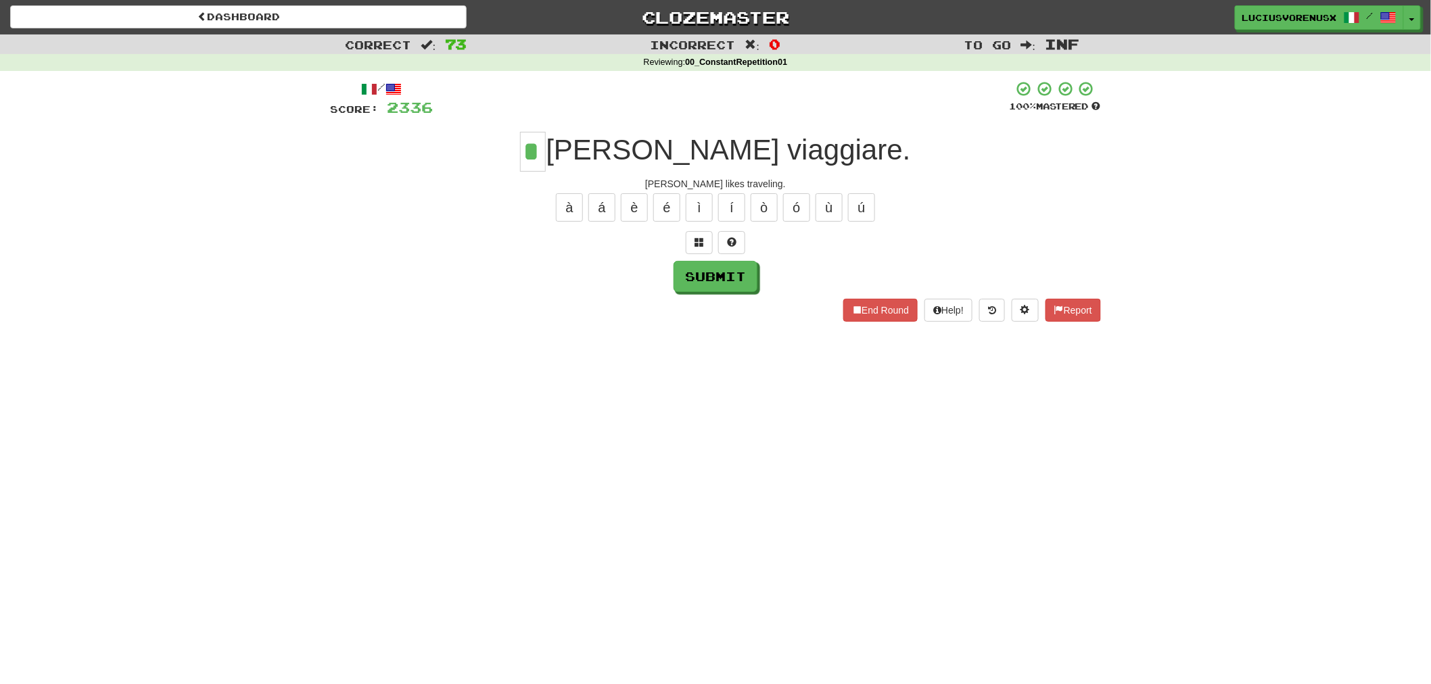
type input "*"
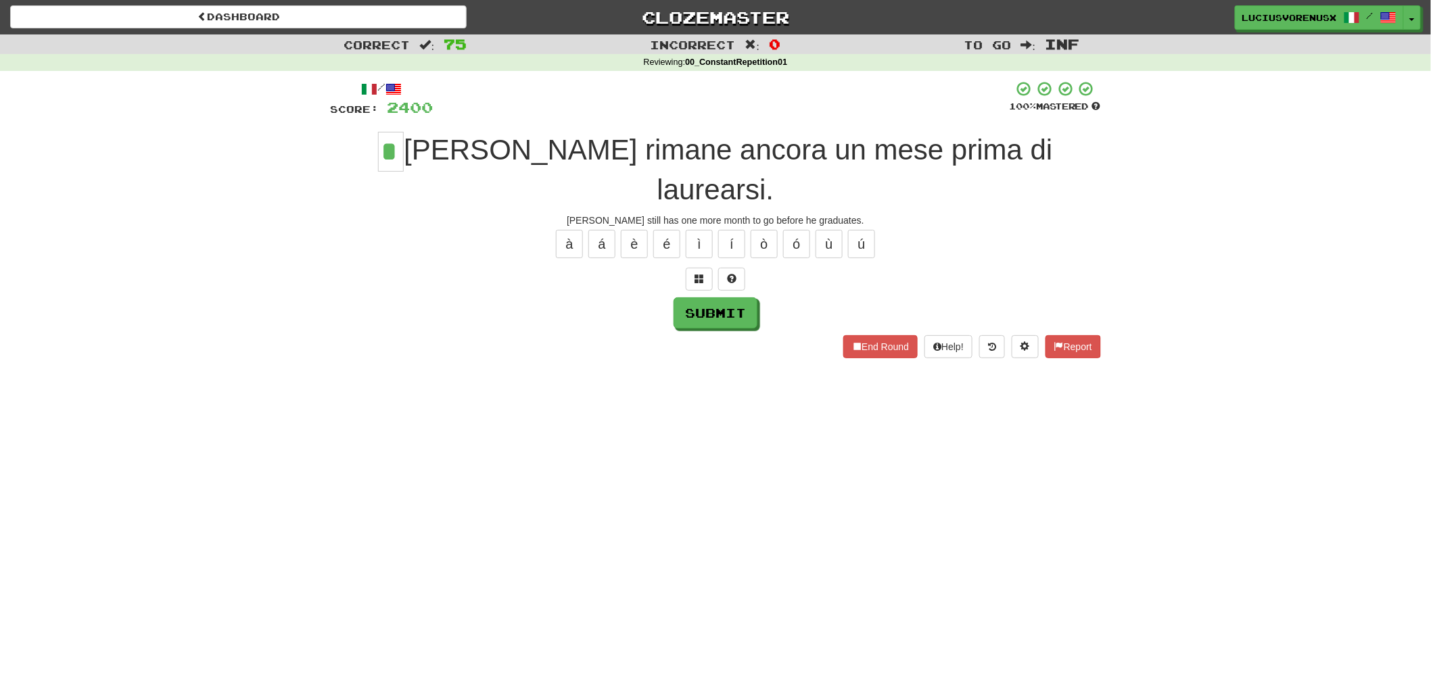
type input "*"
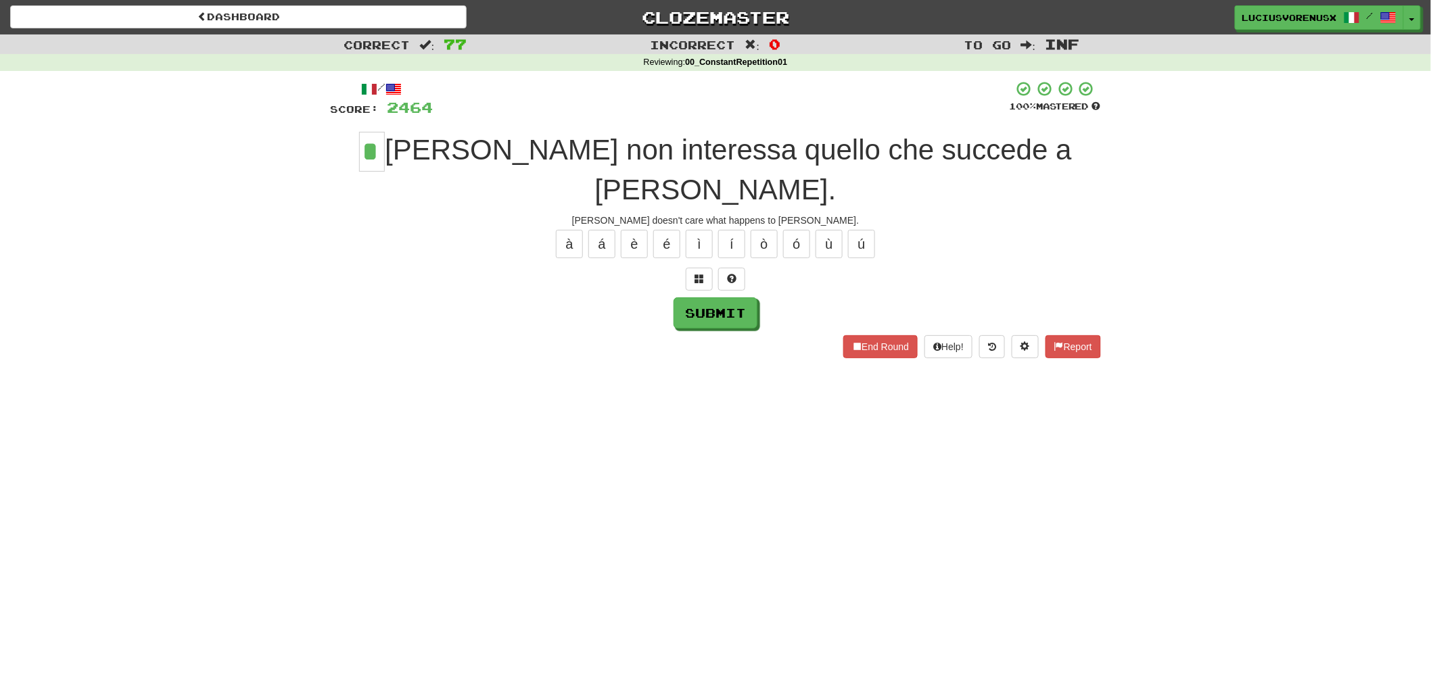
type input "*"
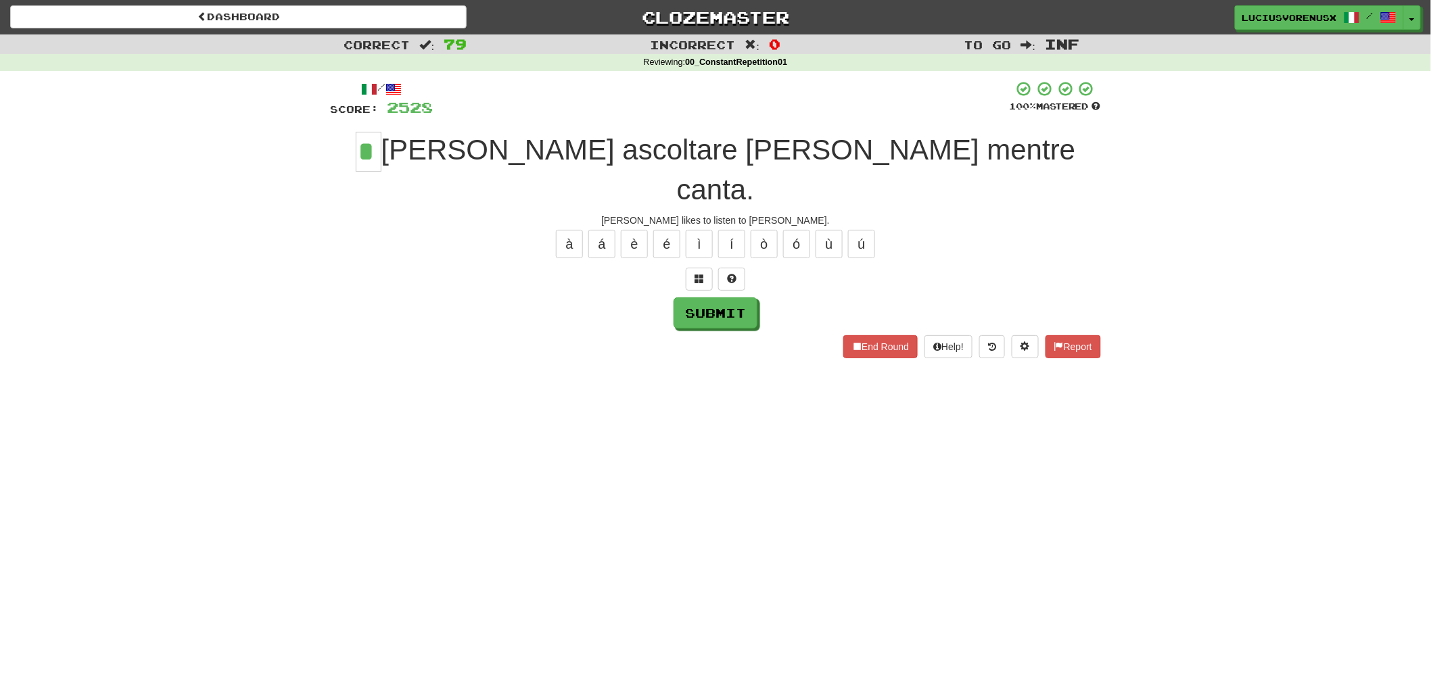
type input "*"
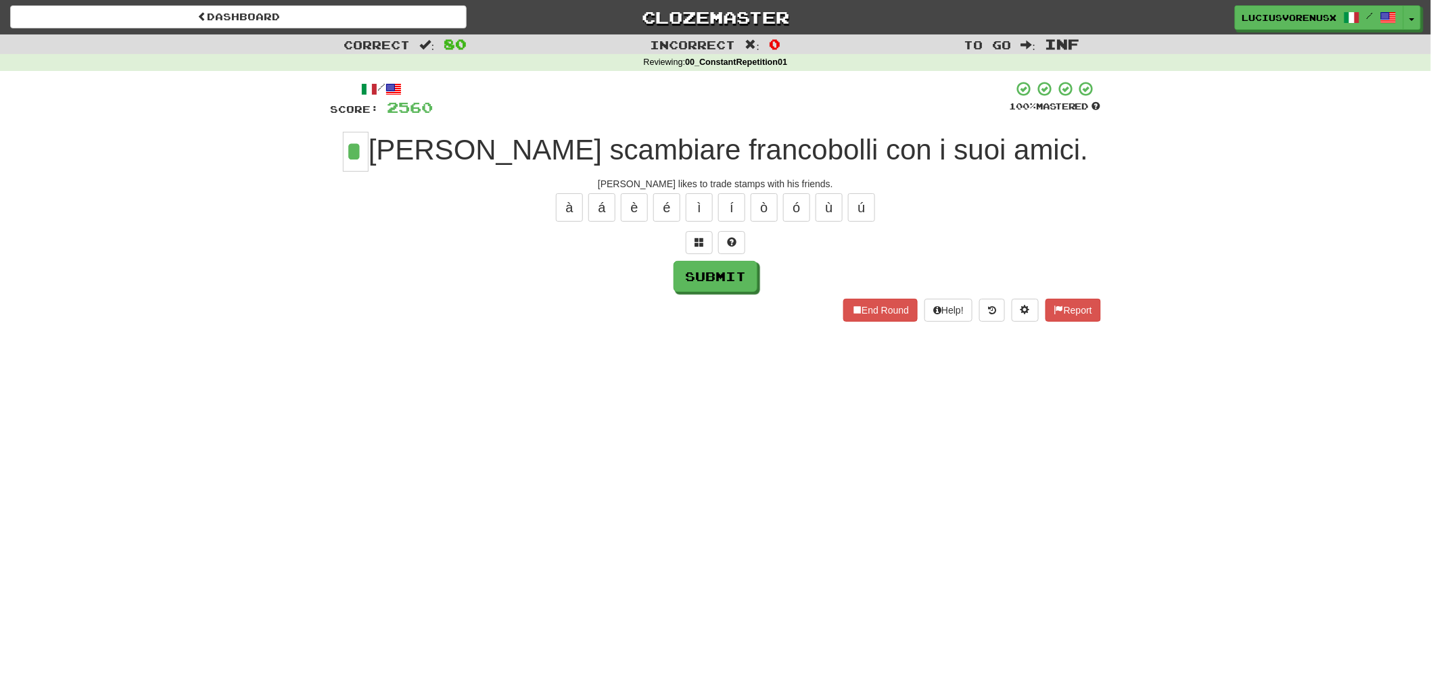
type input "*"
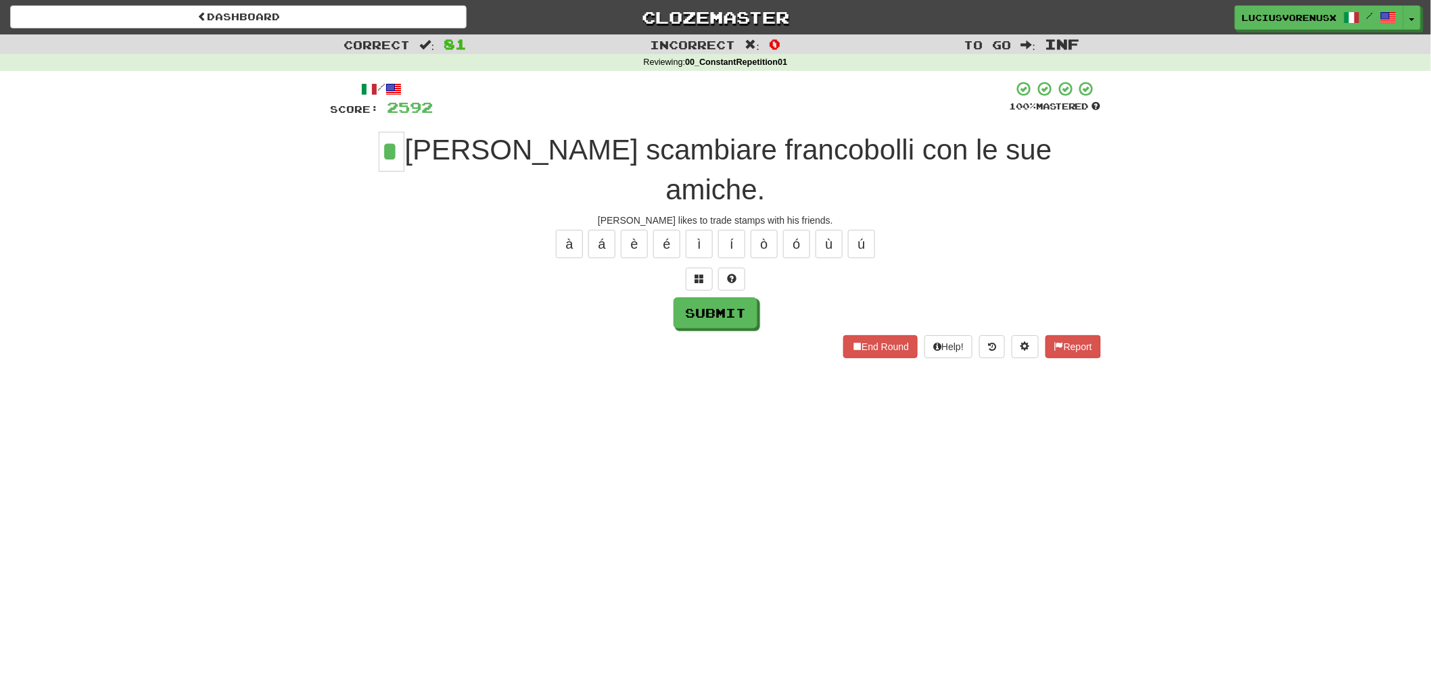
type input "*"
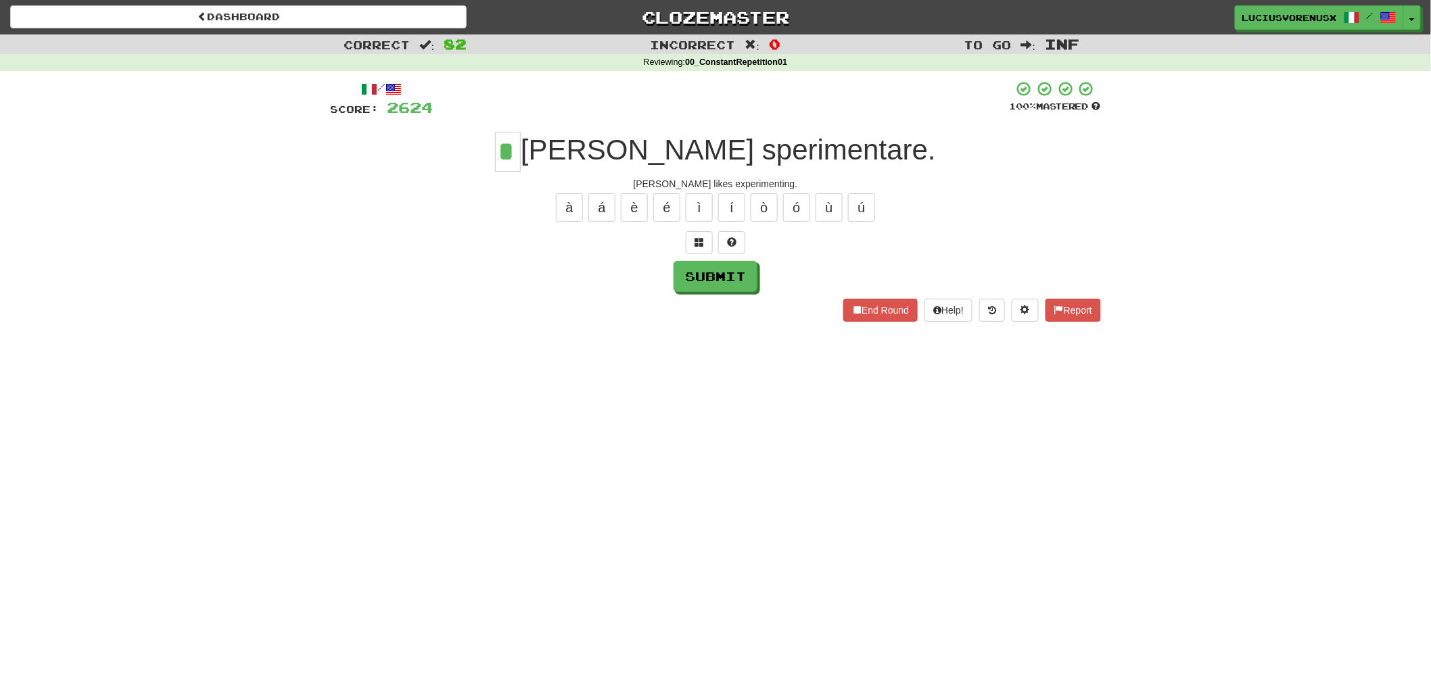
type input "*"
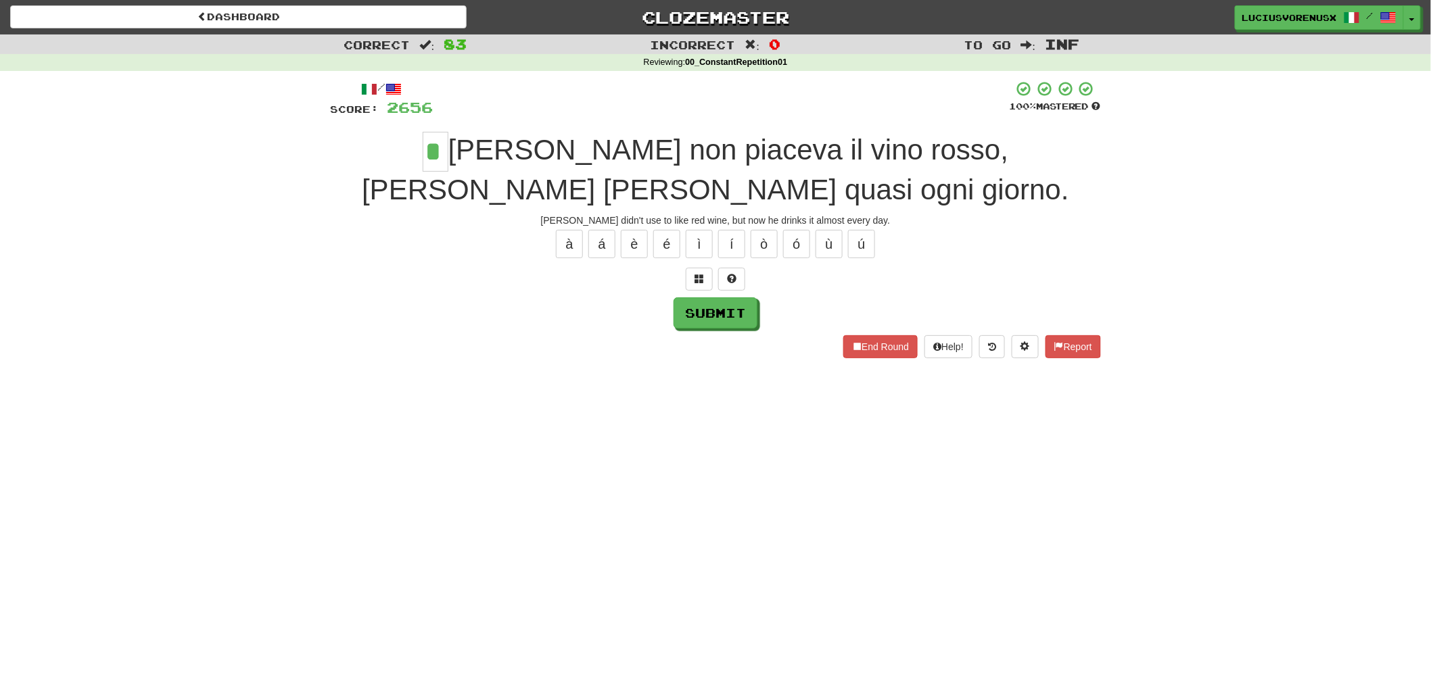
type input "*"
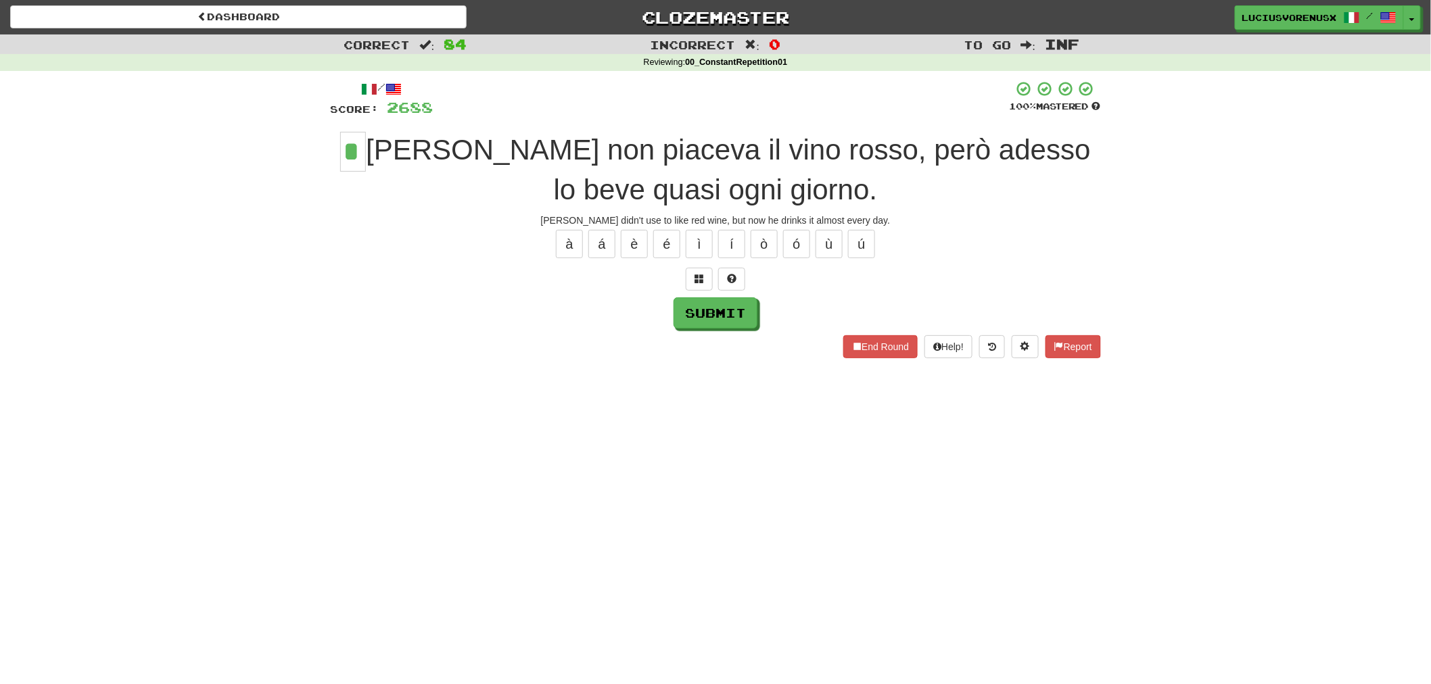
type input "*"
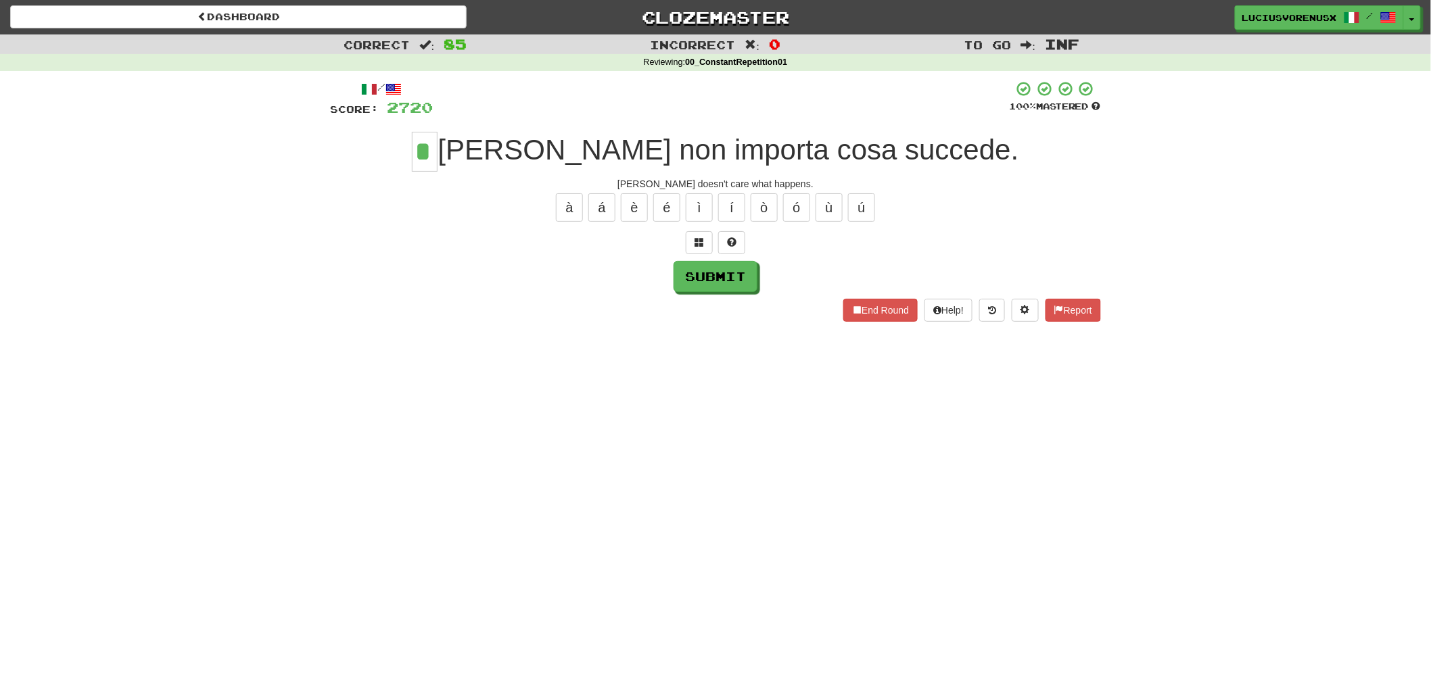
type input "*"
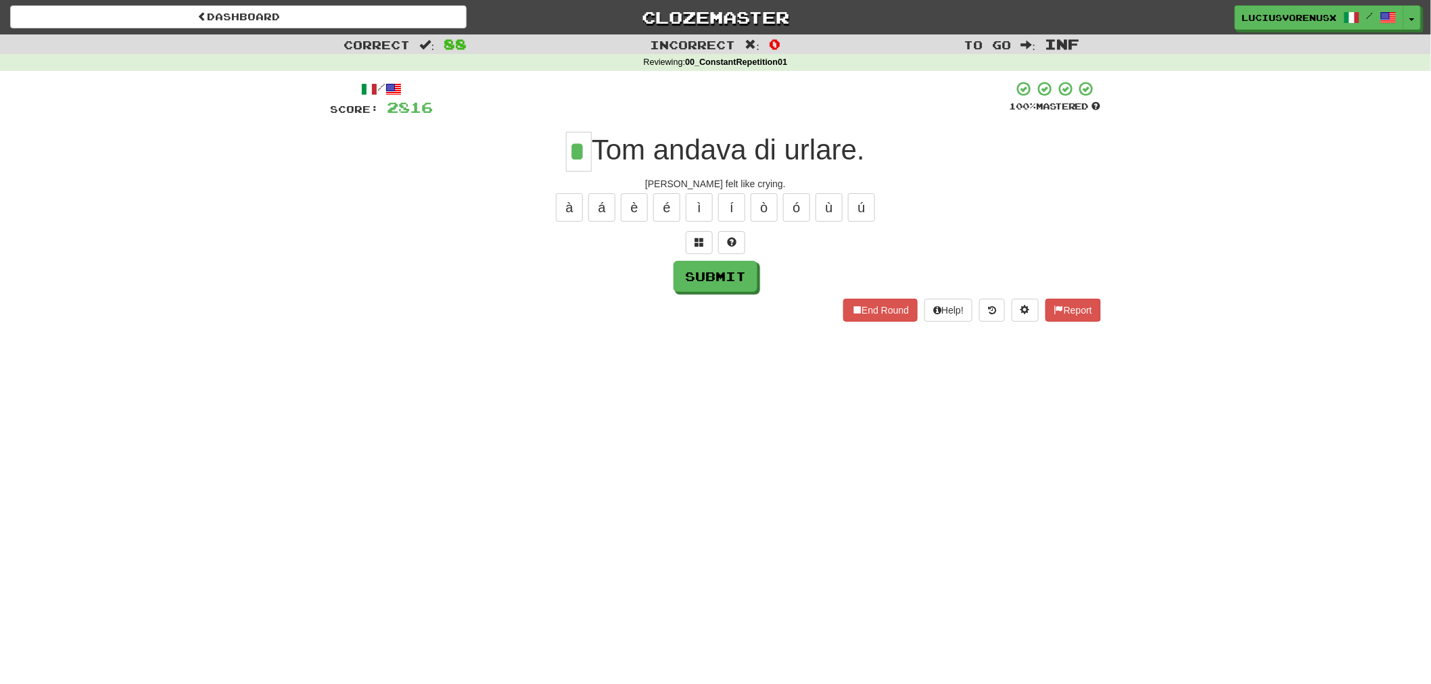
type input "*"
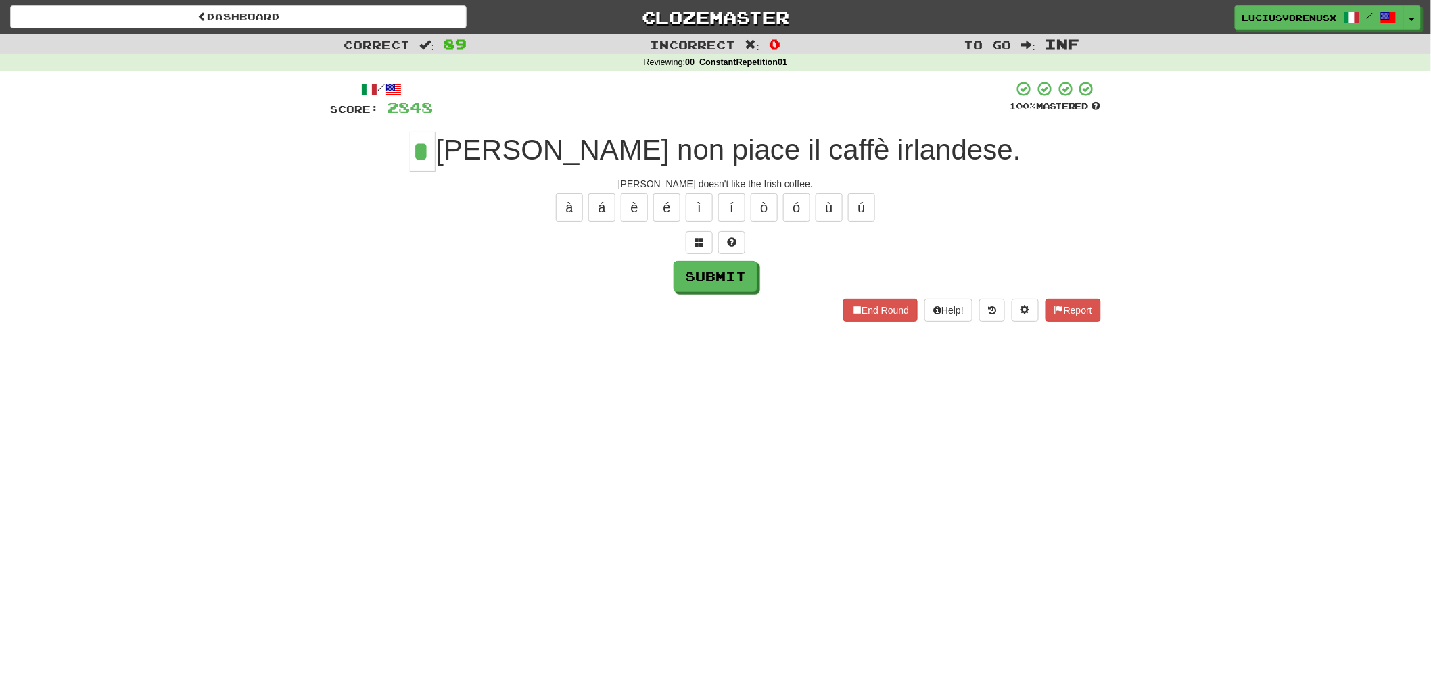
type input "*"
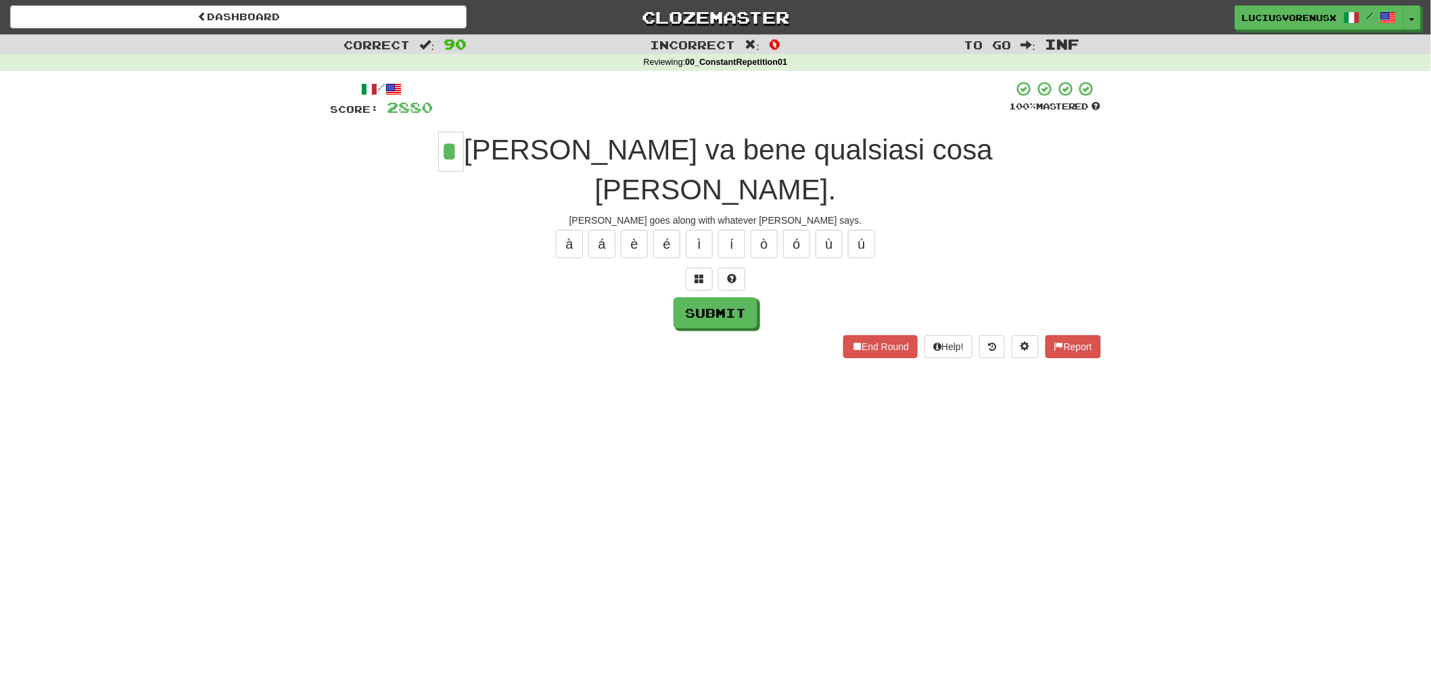
type input "*"
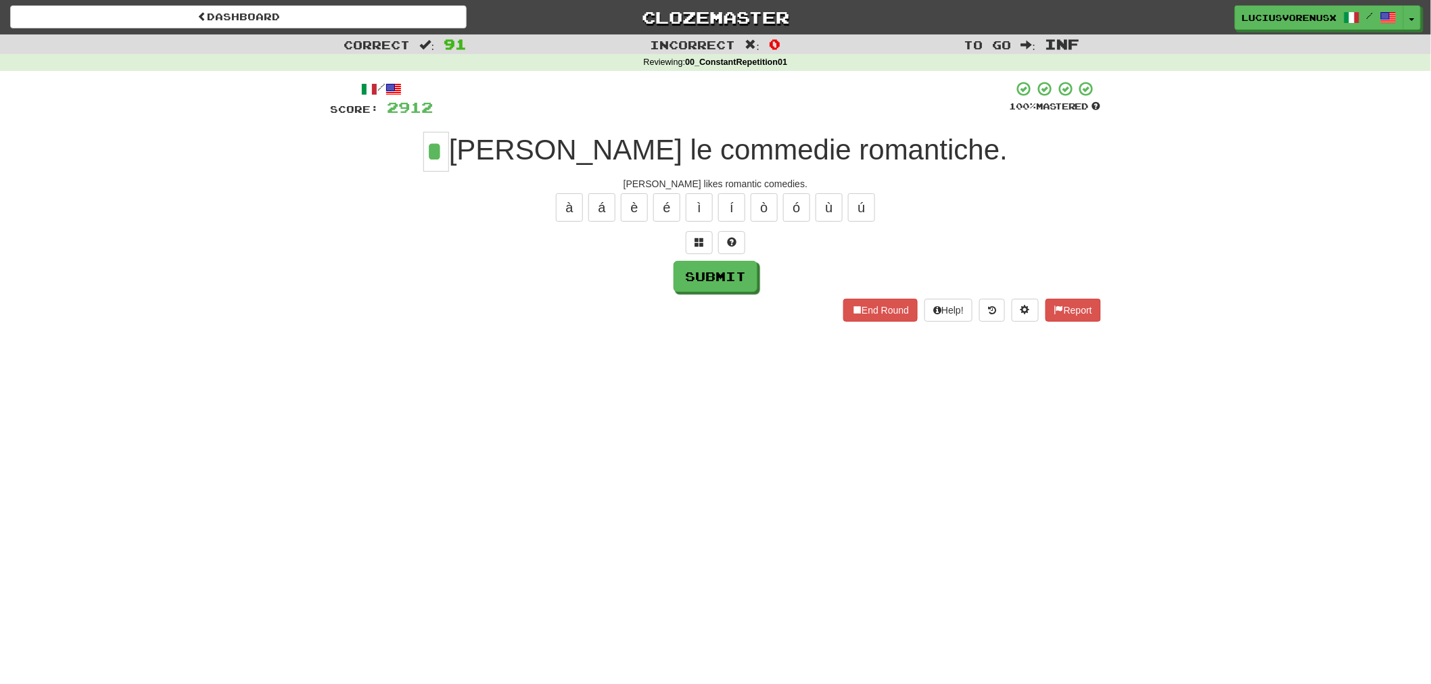
type input "*"
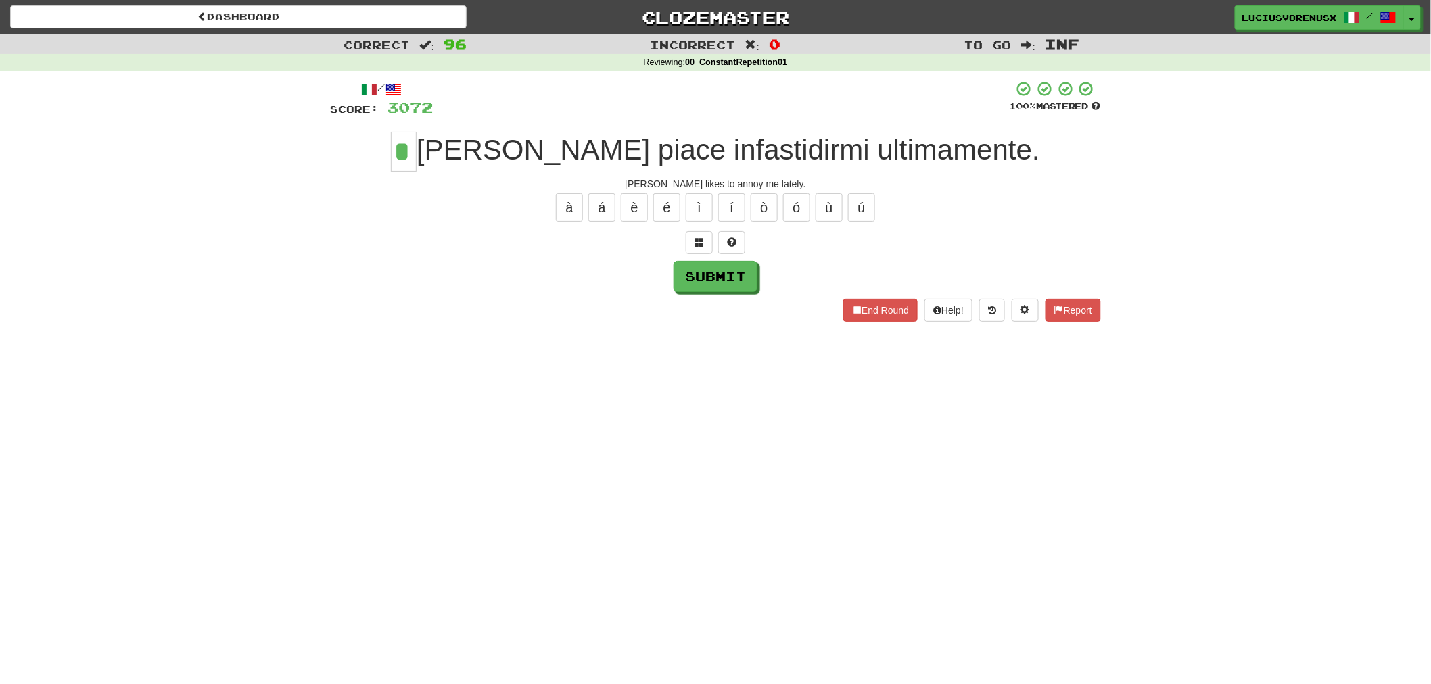
type input "*"
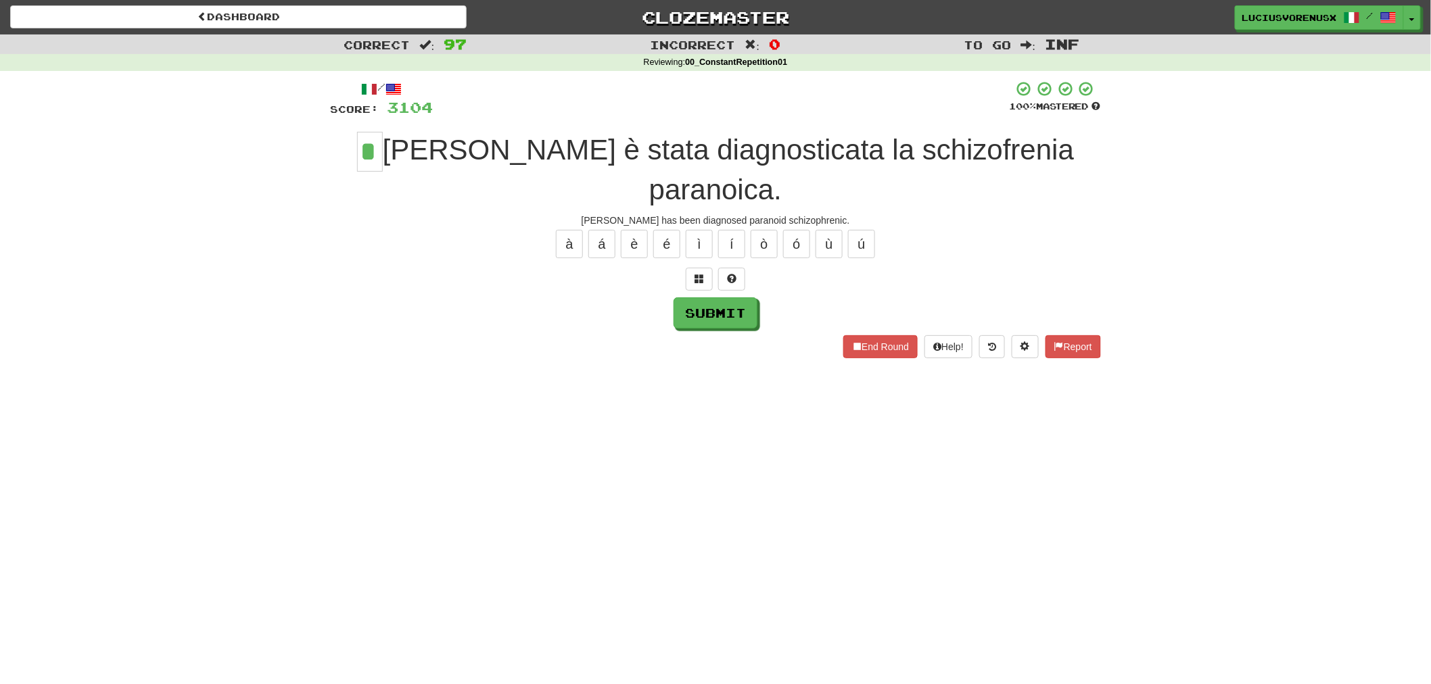
type input "*"
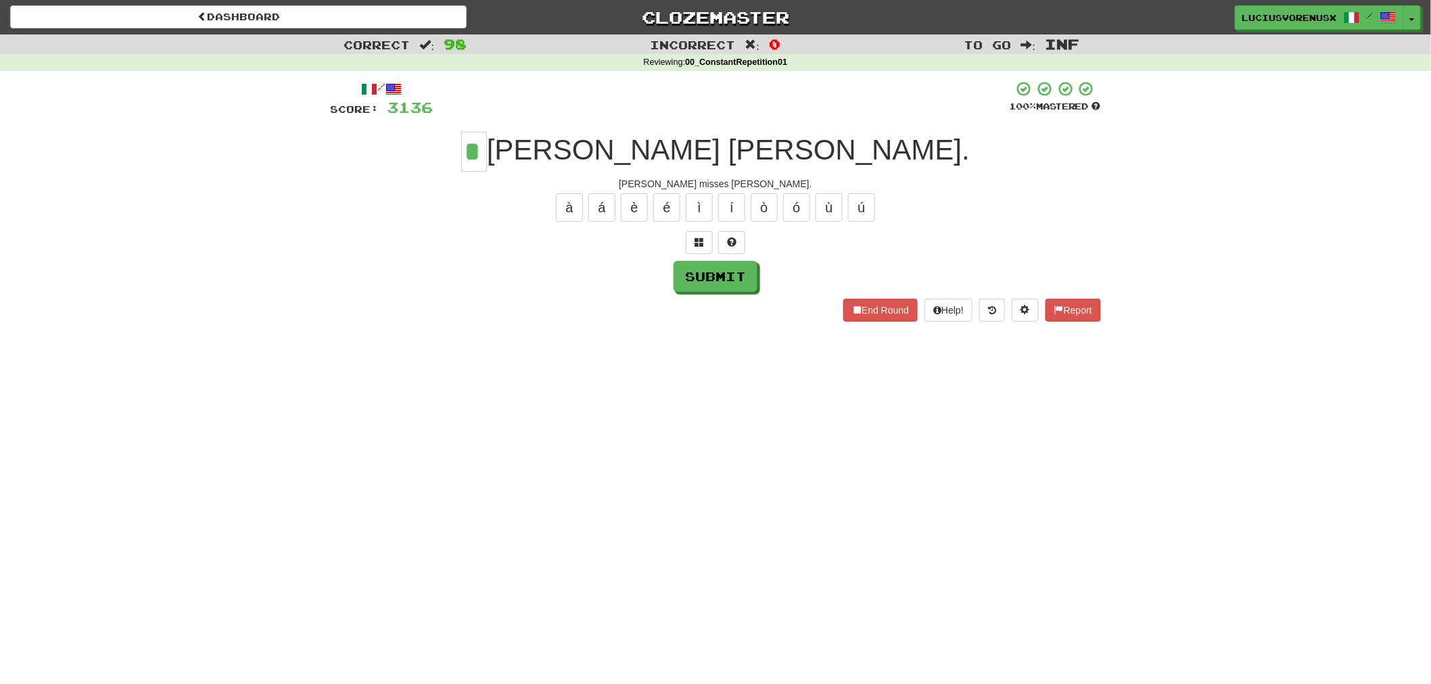
type input "*"
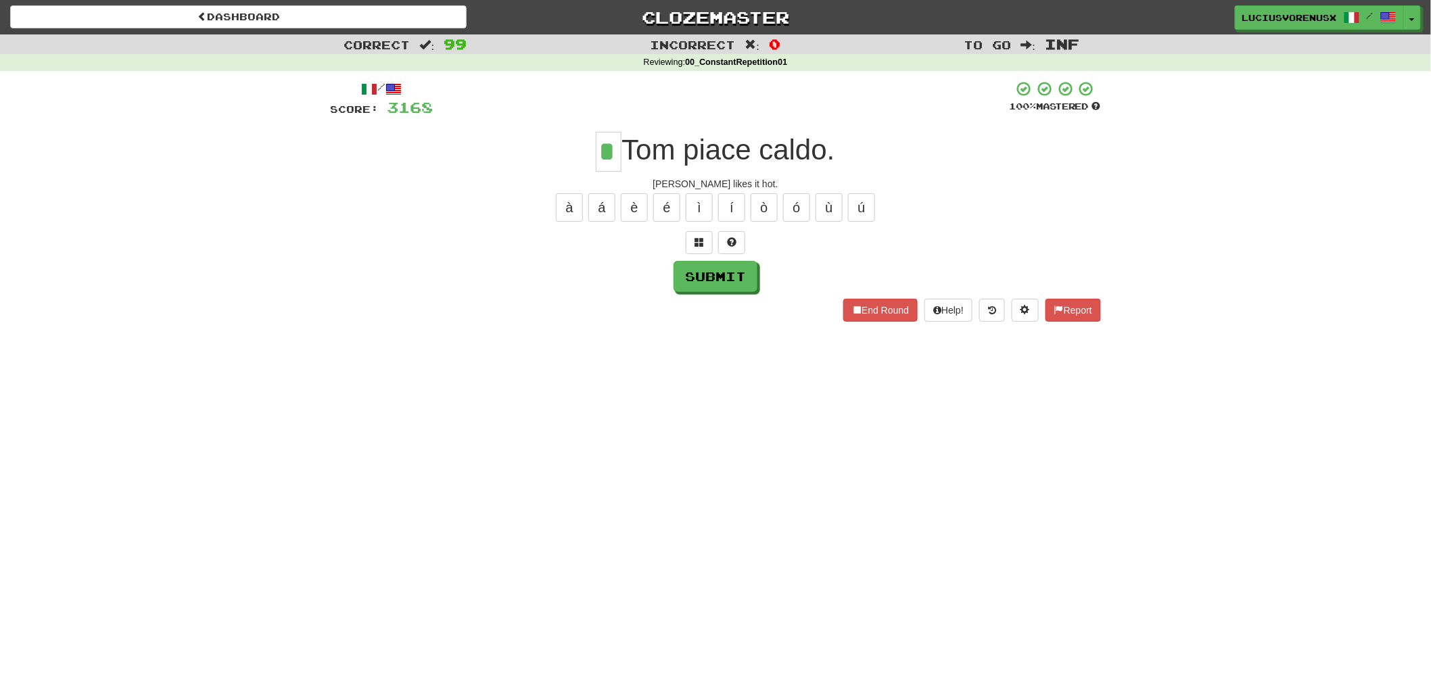
type input "*"
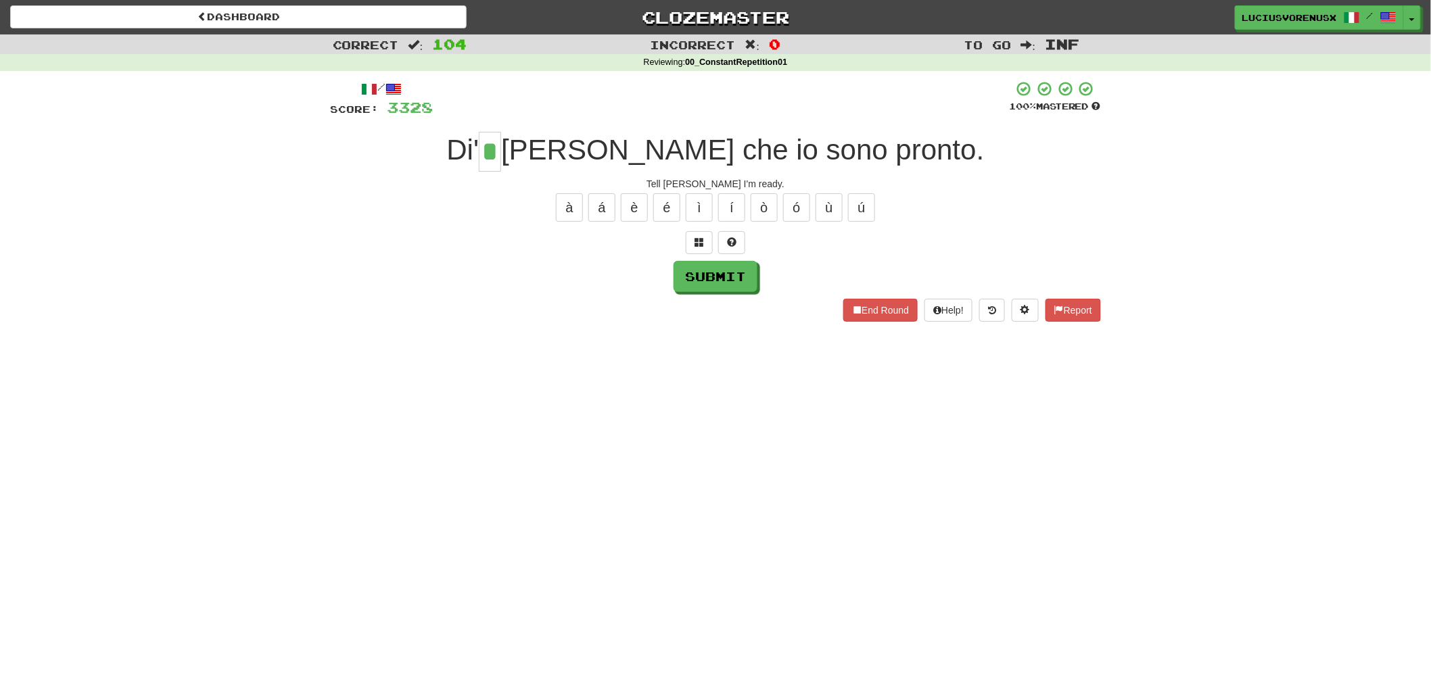
type input "*"
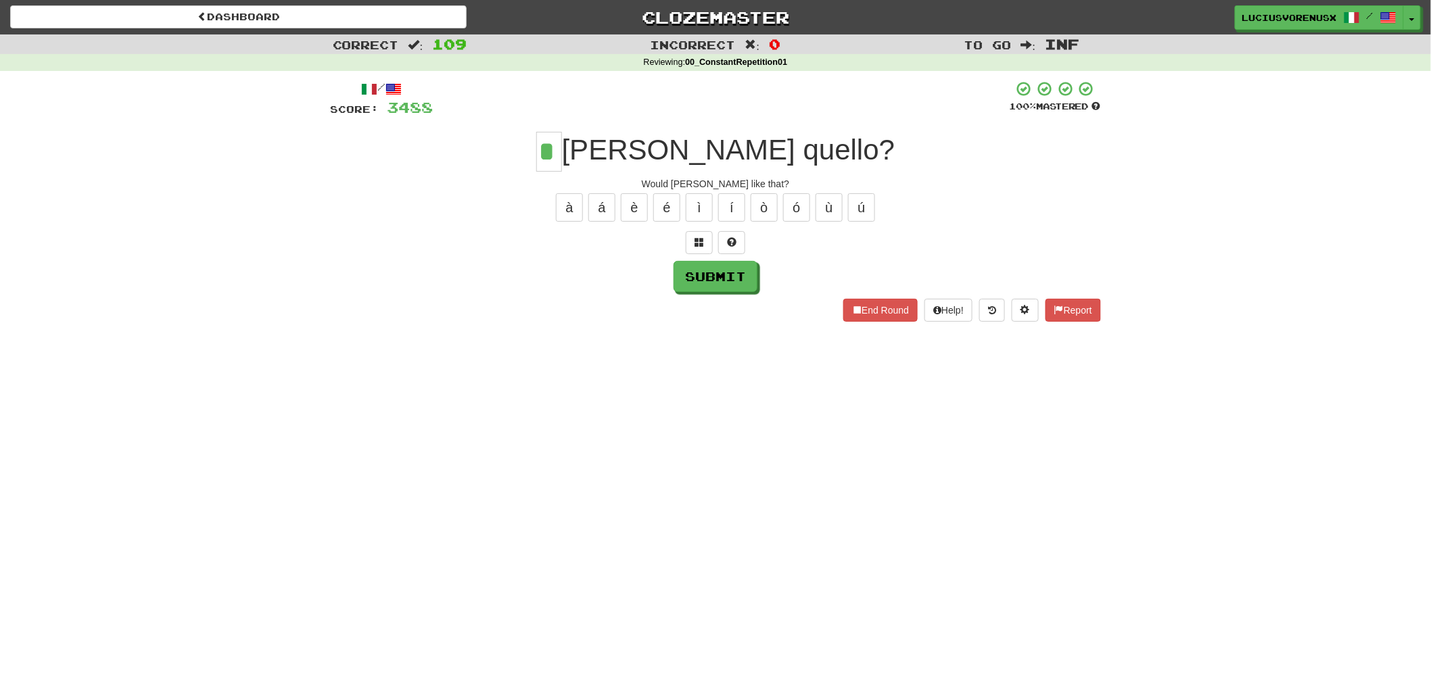
type input "*"
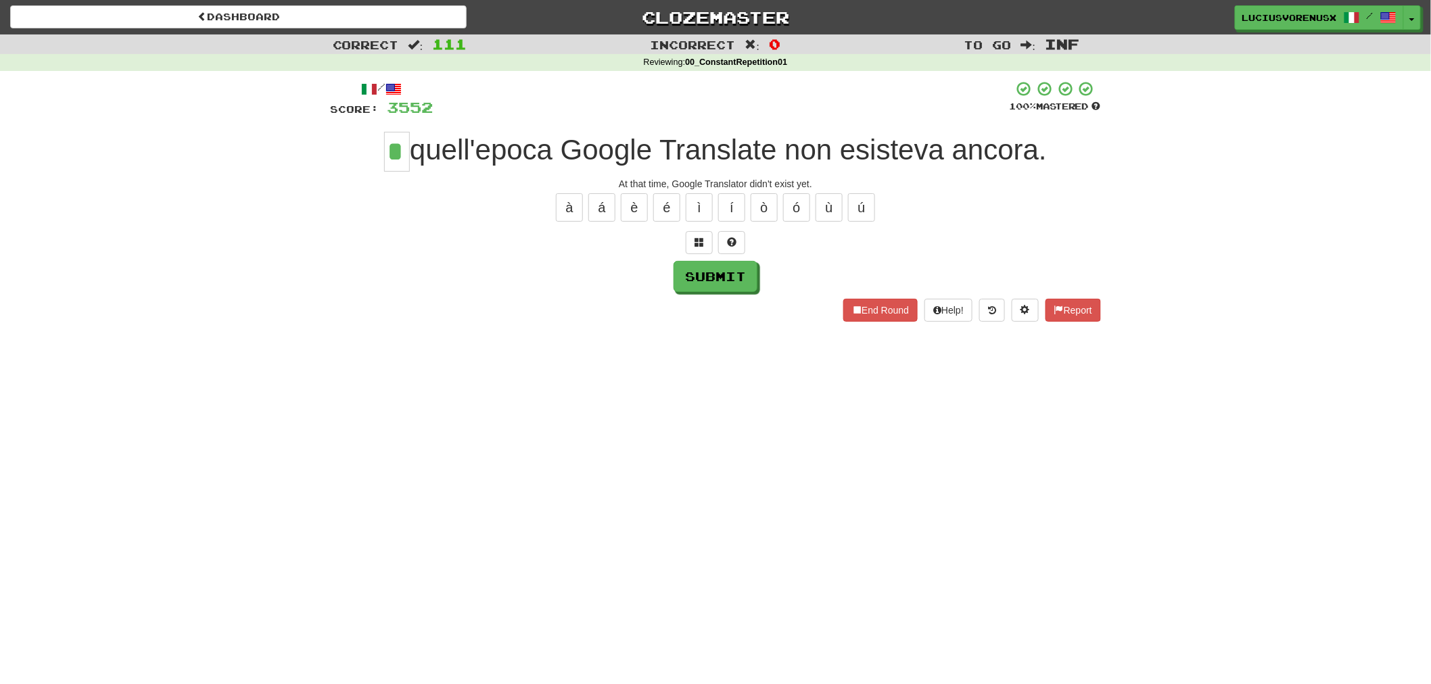
type input "*"
